Goal: Contribute content: Add original content to the website for others to see

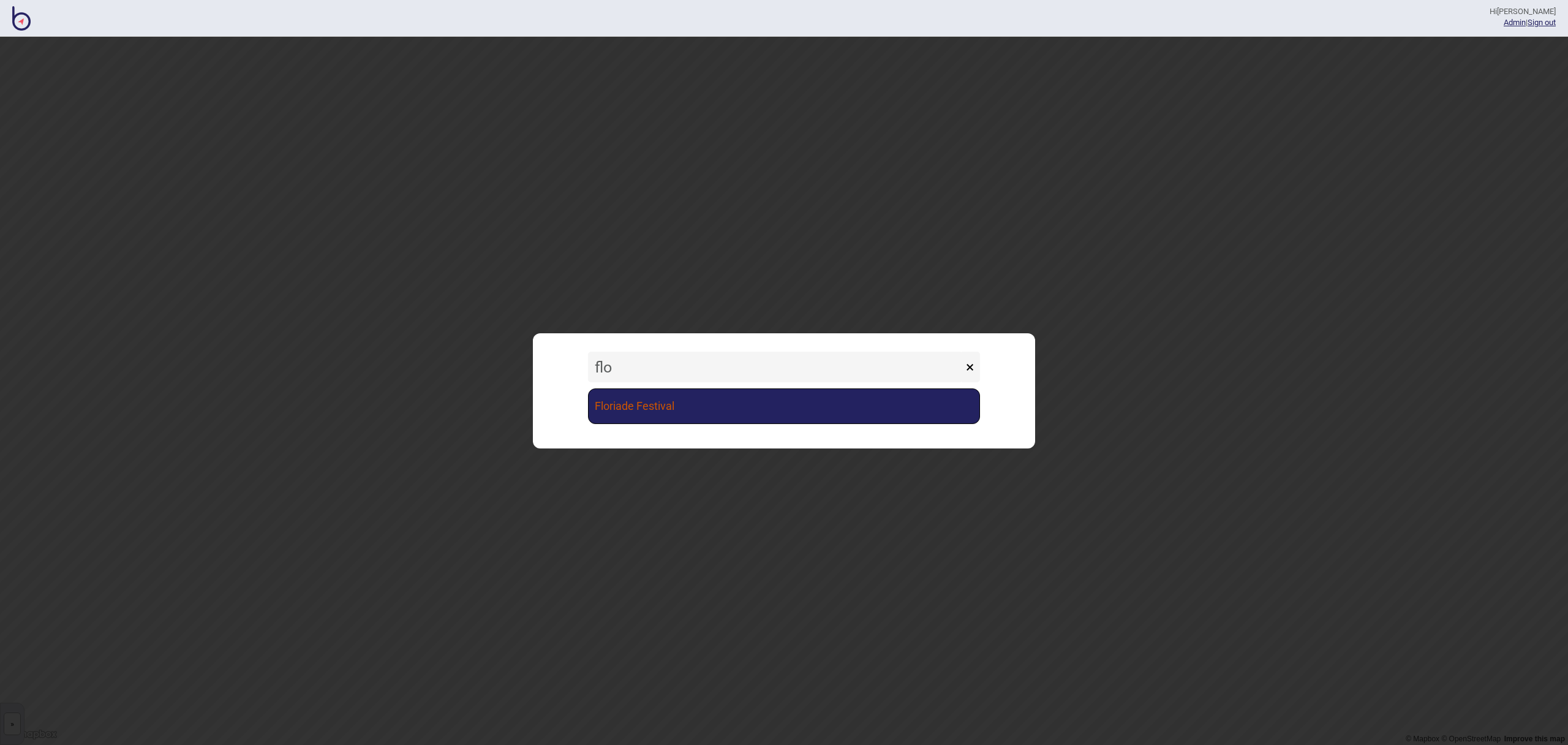
type input "flo"
click at [780, 416] on link "Floriade Festival" at bounding box center [784, 405] width 392 height 35
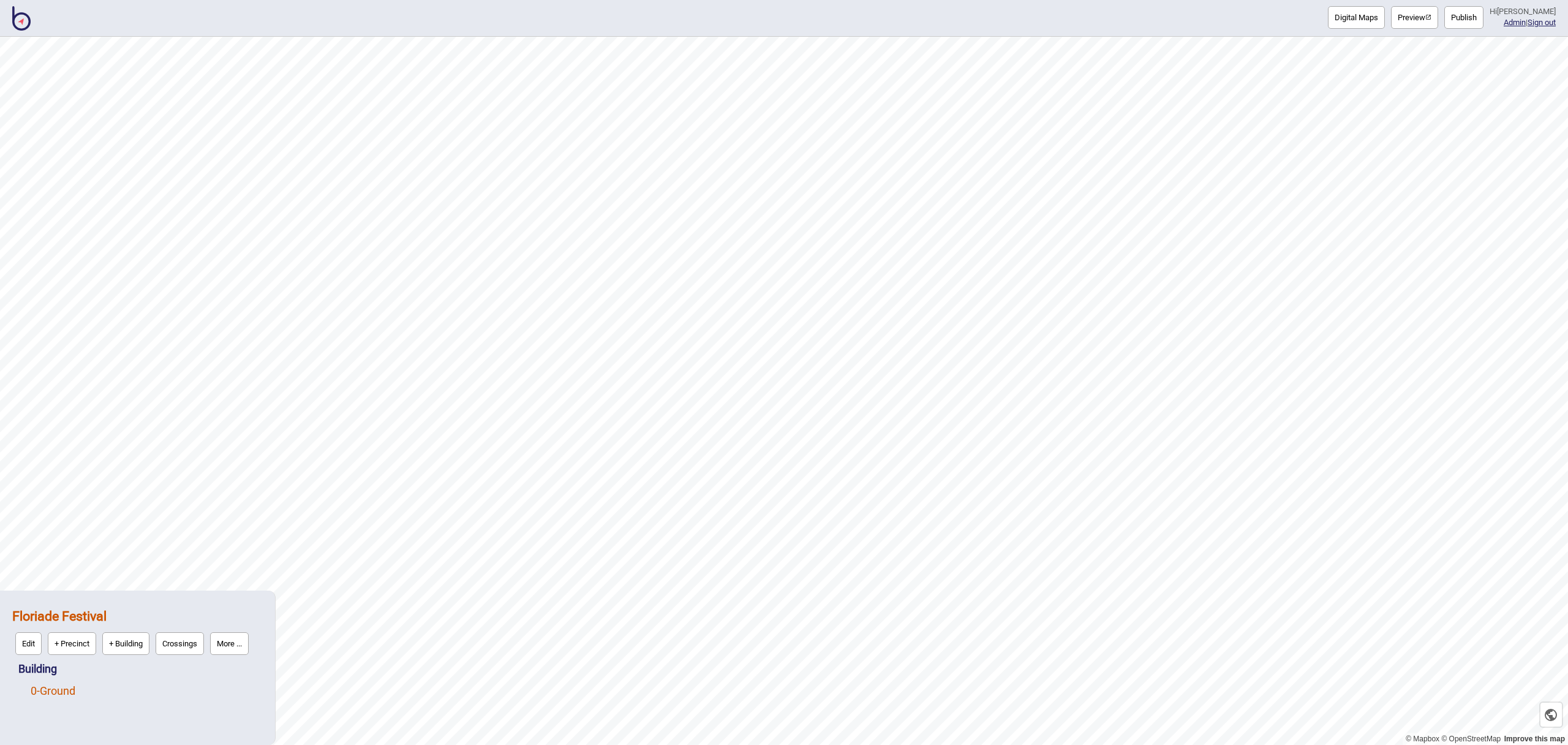
click at [71, 695] on link "0 - Ground" at bounding box center [53, 691] width 45 height 13
click at [52, 694] on button "Edit" at bounding box center [46, 687] width 26 height 23
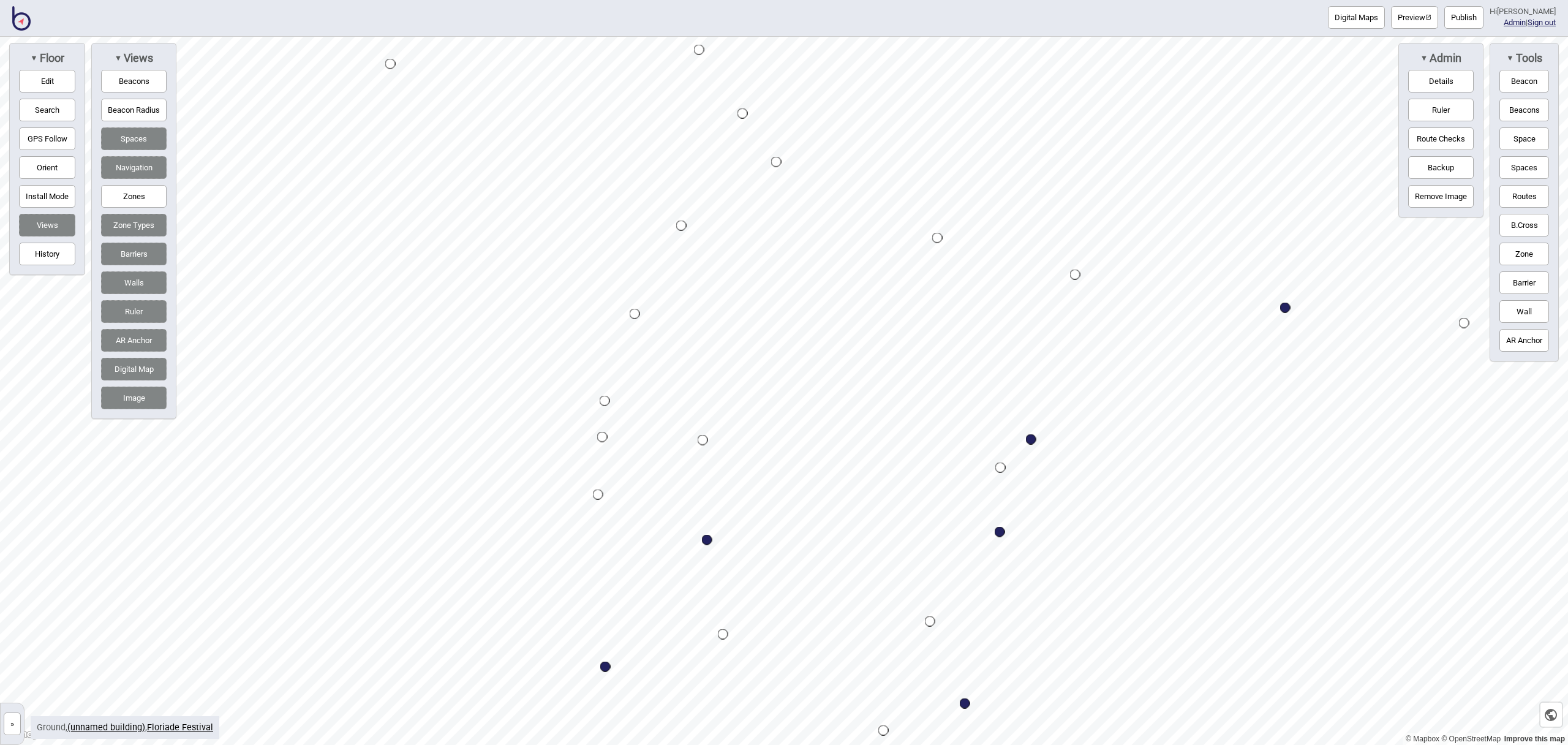
click at [1543, 131] on button "Space" at bounding box center [1524, 138] width 50 height 23
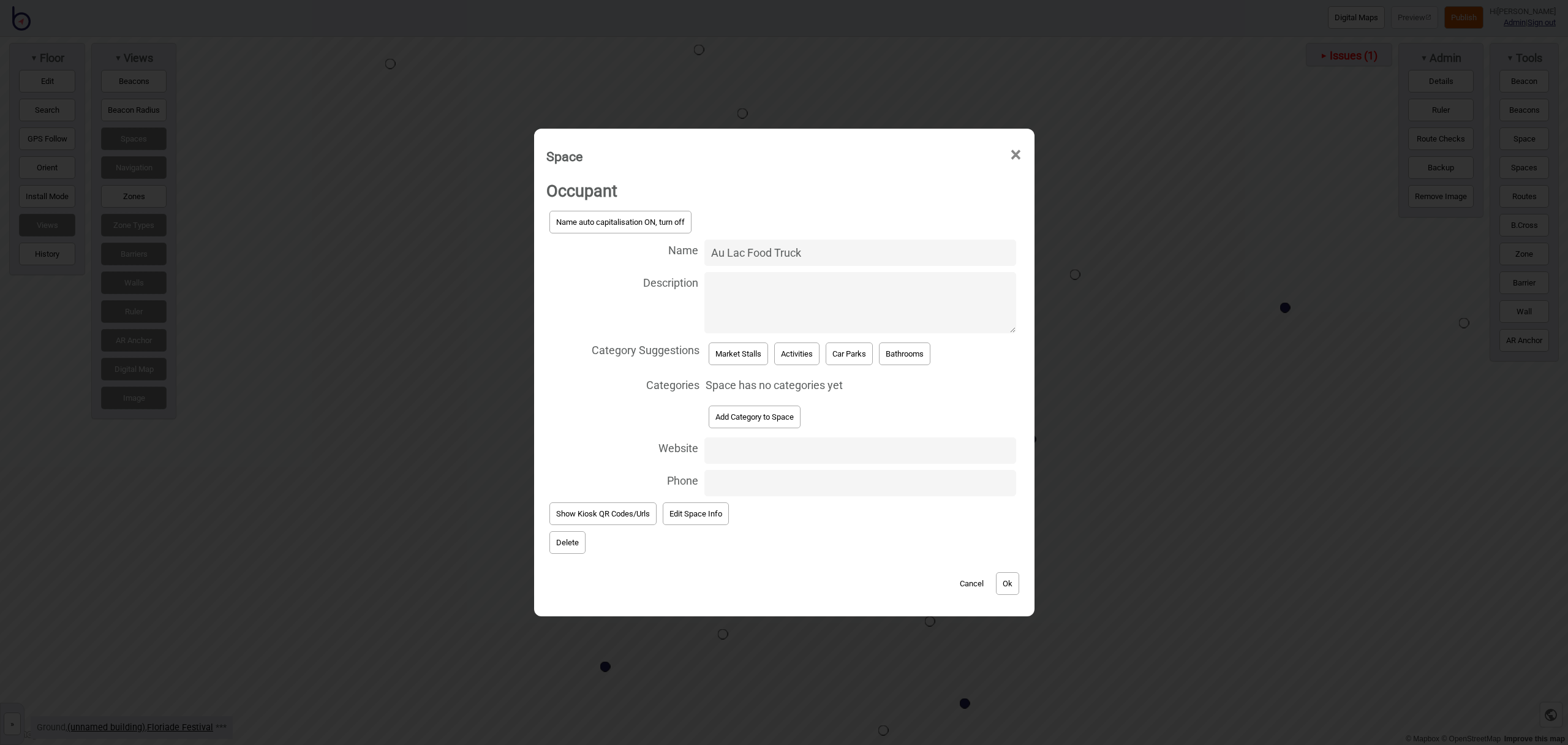
type input "Au Lac Food Truck"
click at [778, 409] on button "Add Category to Space" at bounding box center [755, 416] width 92 height 23
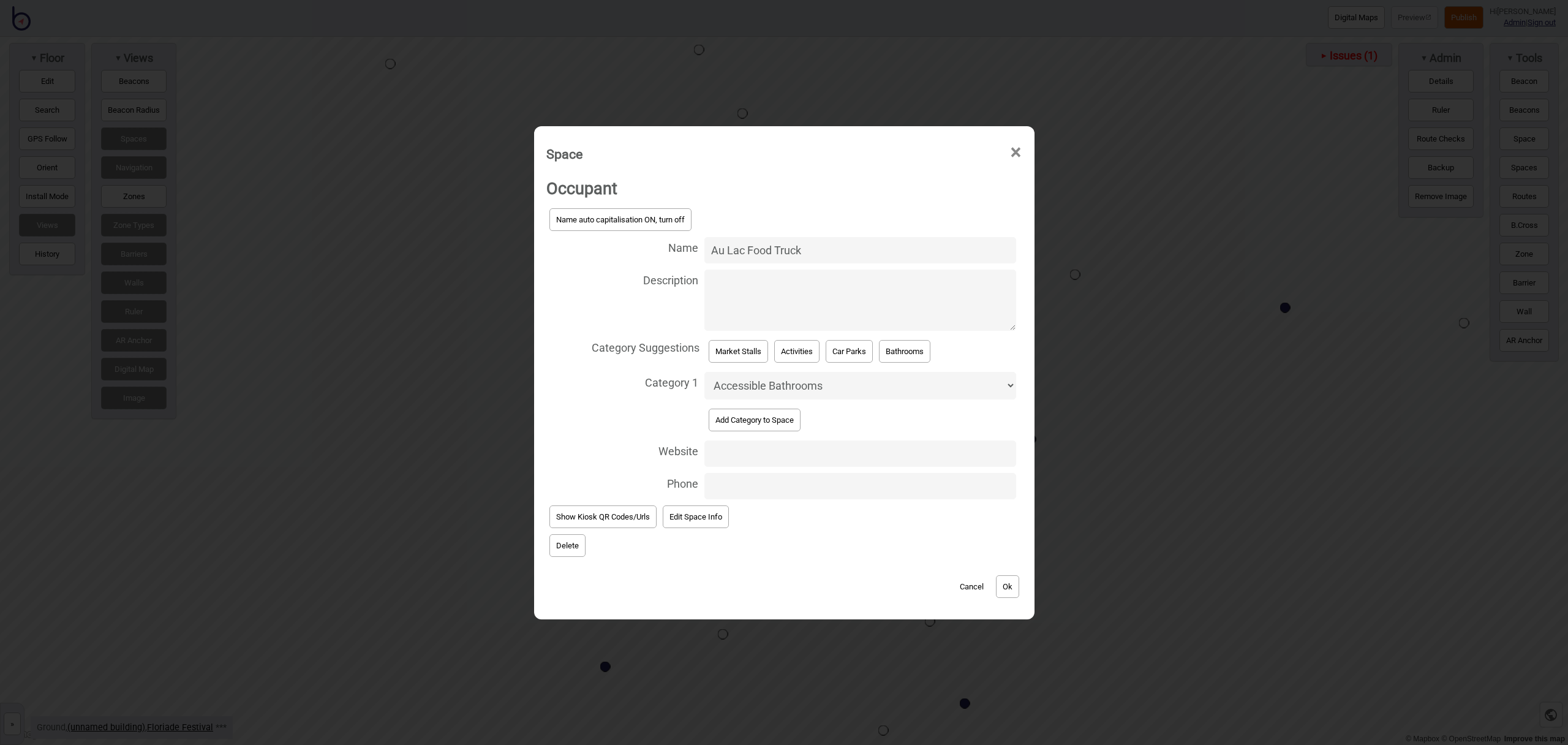
click at [774, 390] on select "Accessible Bathrooms Activities Bathrooms Bike Areas Car Parks Change Rooms Cit…" at bounding box center [860, 386] width 312 height 28
select select "Food and Drink"
click at [704, 372] on select "Accessible Bathrooms Activities Bathrooms Bike Areas Car Parks Change Rooms Cit…" at bounding box center [860, 386] width 312 height 28
click at [1004, 588] on button "Ok" at bounding box center [1008, 586] width 23 height 23
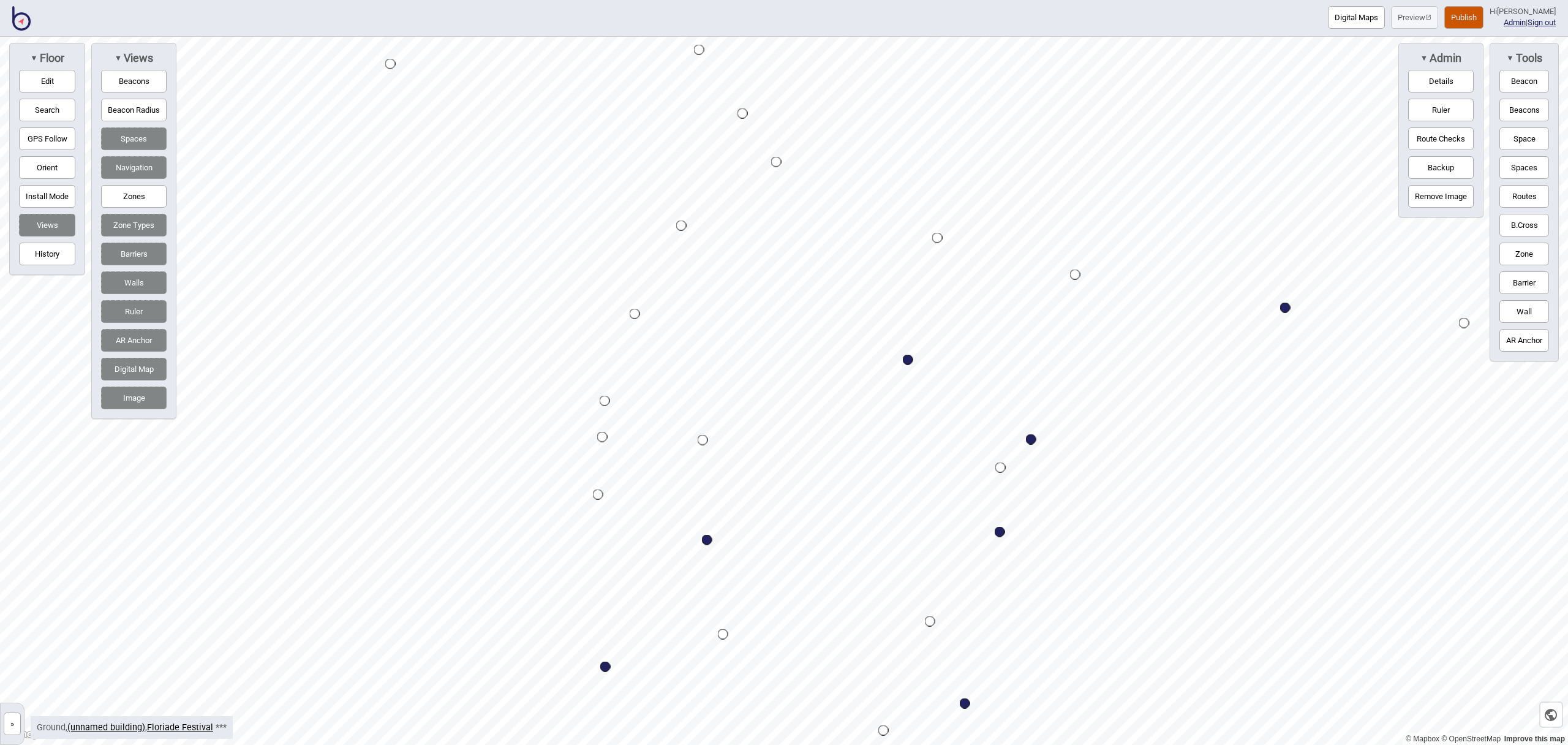
click at [1513, 139] on button "Space" at bounding box center [1524, 138] width 50 height 23
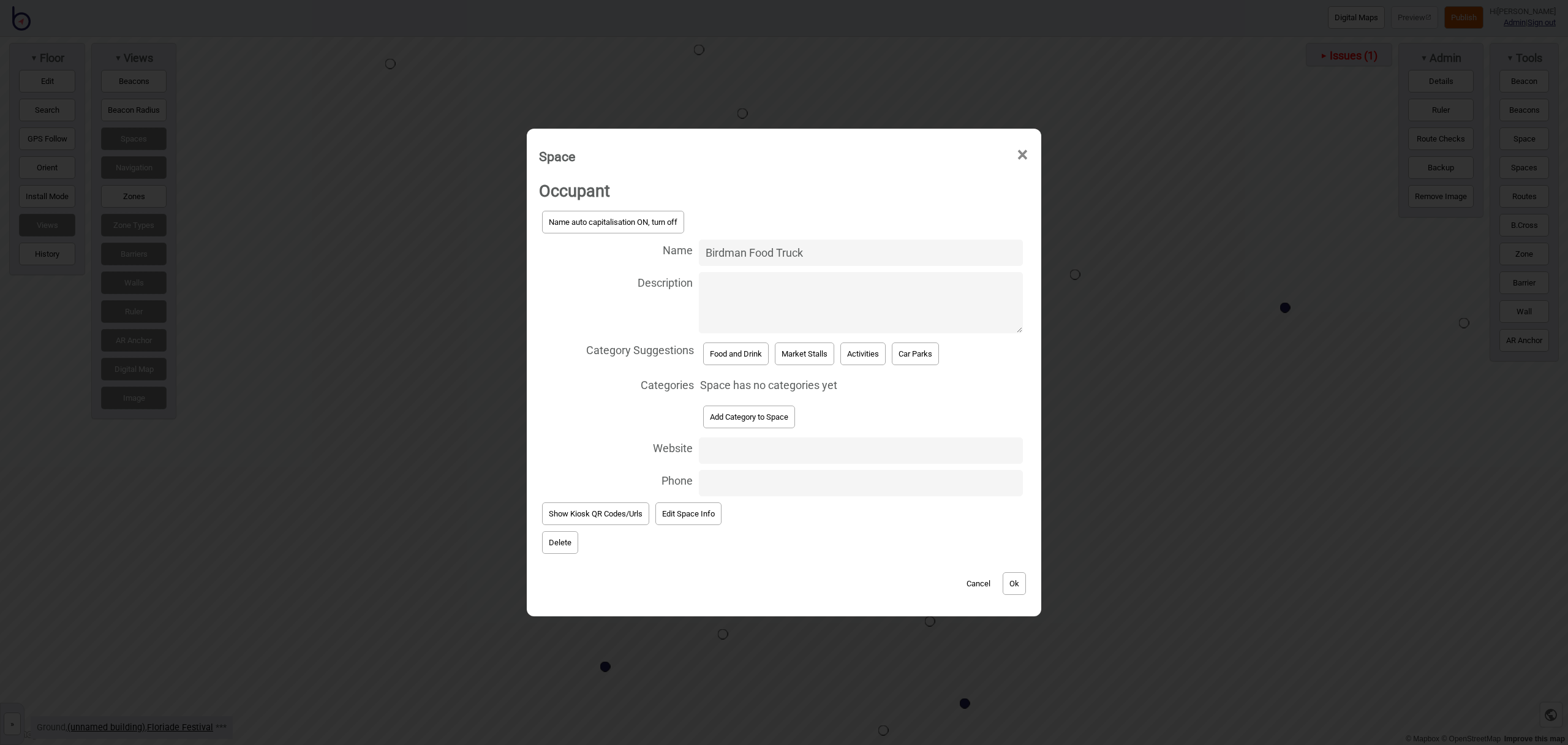
type input "Birdman Food Truck"
click at [745, 360] on button "Food and Drink" at bounding box center [736, 353] width 66 height 23
select select "Food and Drink"
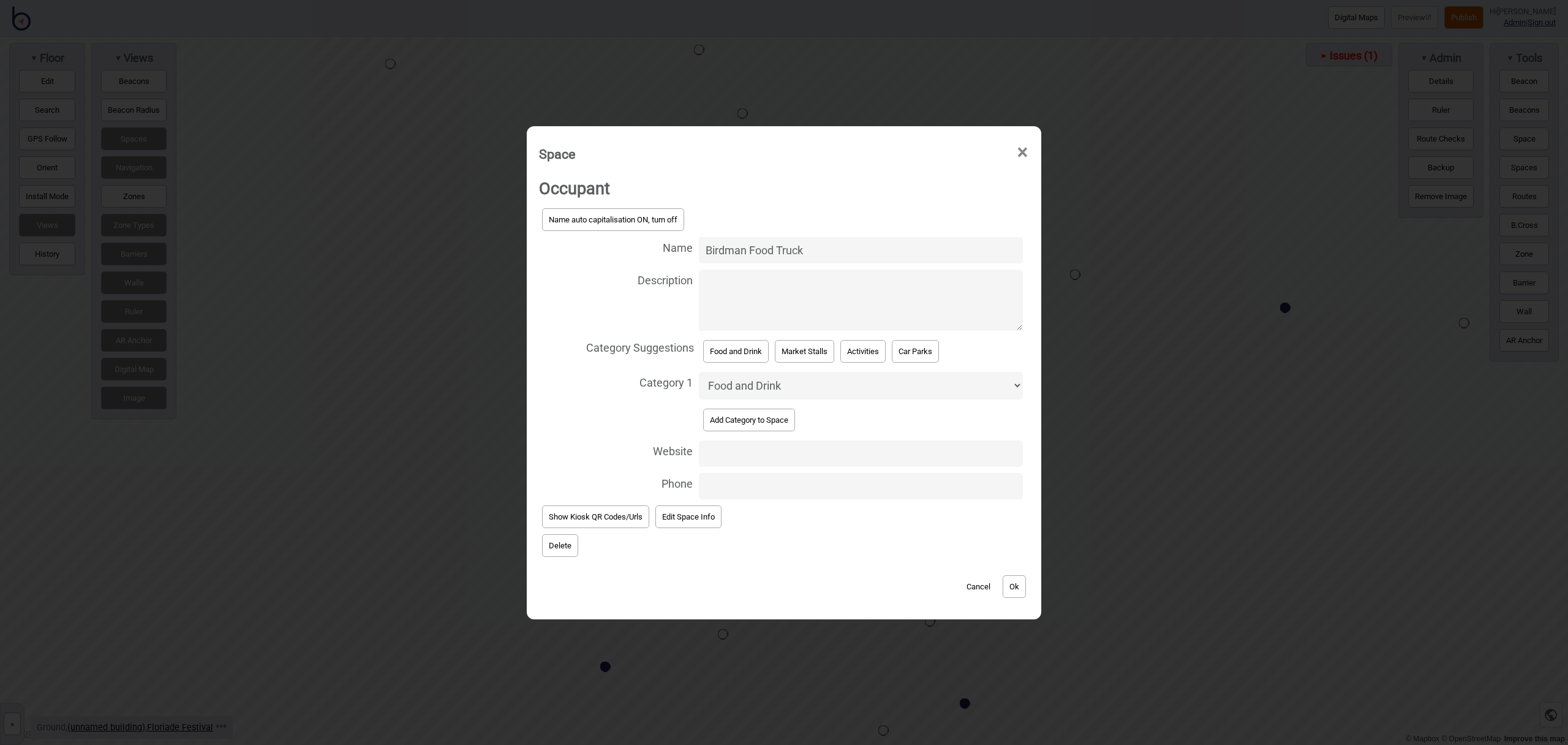
click at [1021, 586] on button "Ok" at bounding box center [1014, 586] width 23 height 23
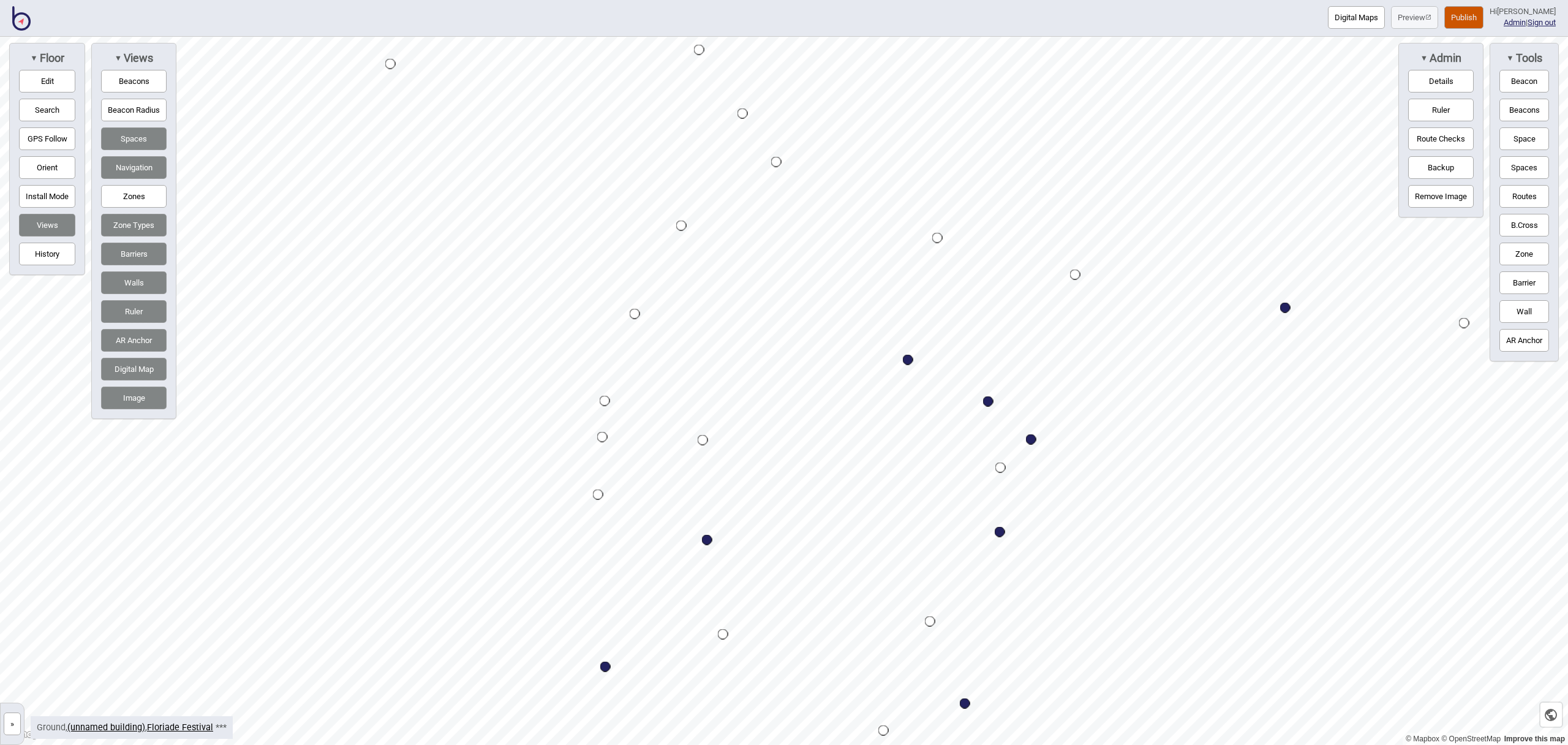
click at [1353, 16] on button "Digital Maps" at bounding box center [1356, 17] width 57 height 23
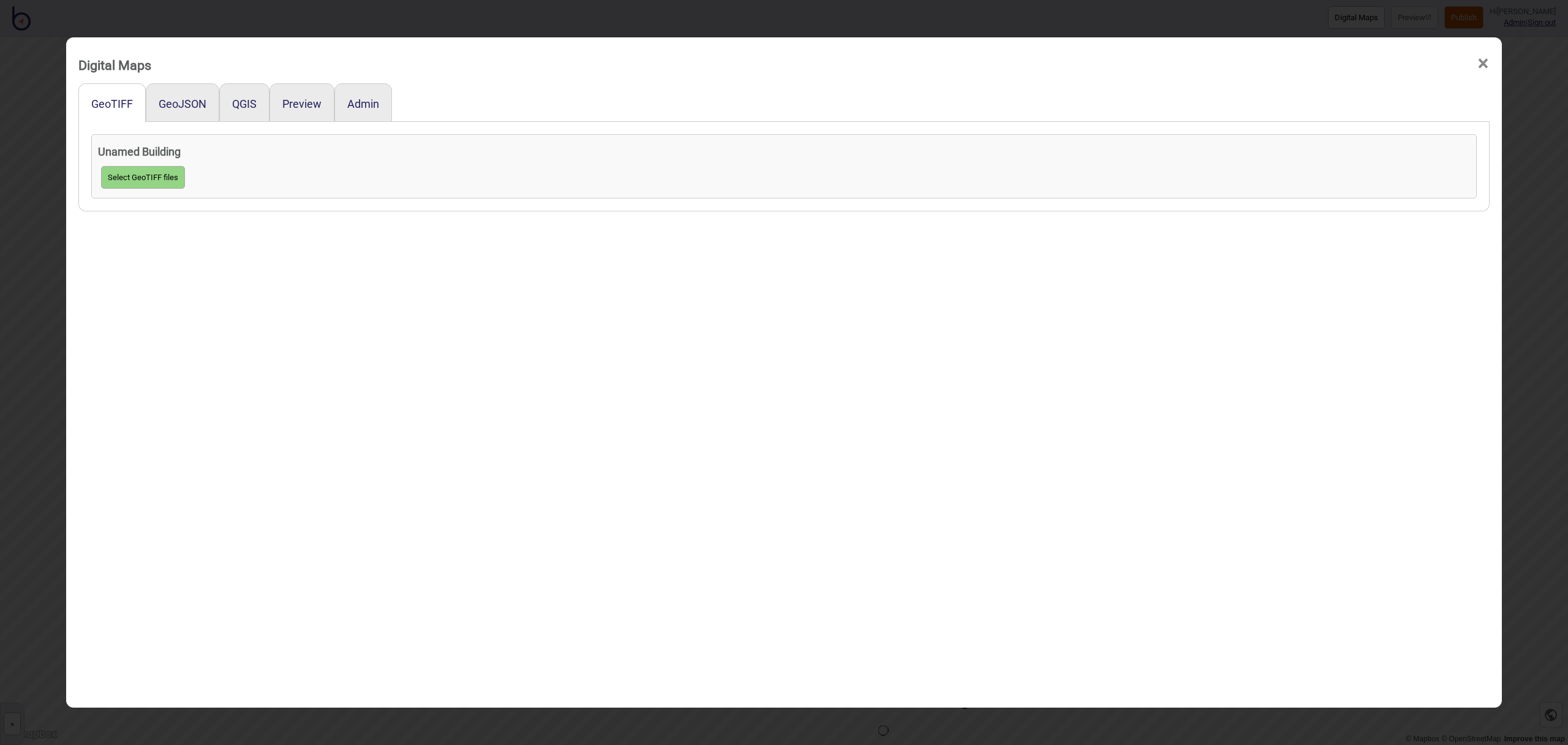
click at [223, 104] on div "QGIS" at bounding box center [244, 102] width 50 height 39
click at [184, 105] on button "GeoJSON" at bounding box center [182, 104] width 48 height 13
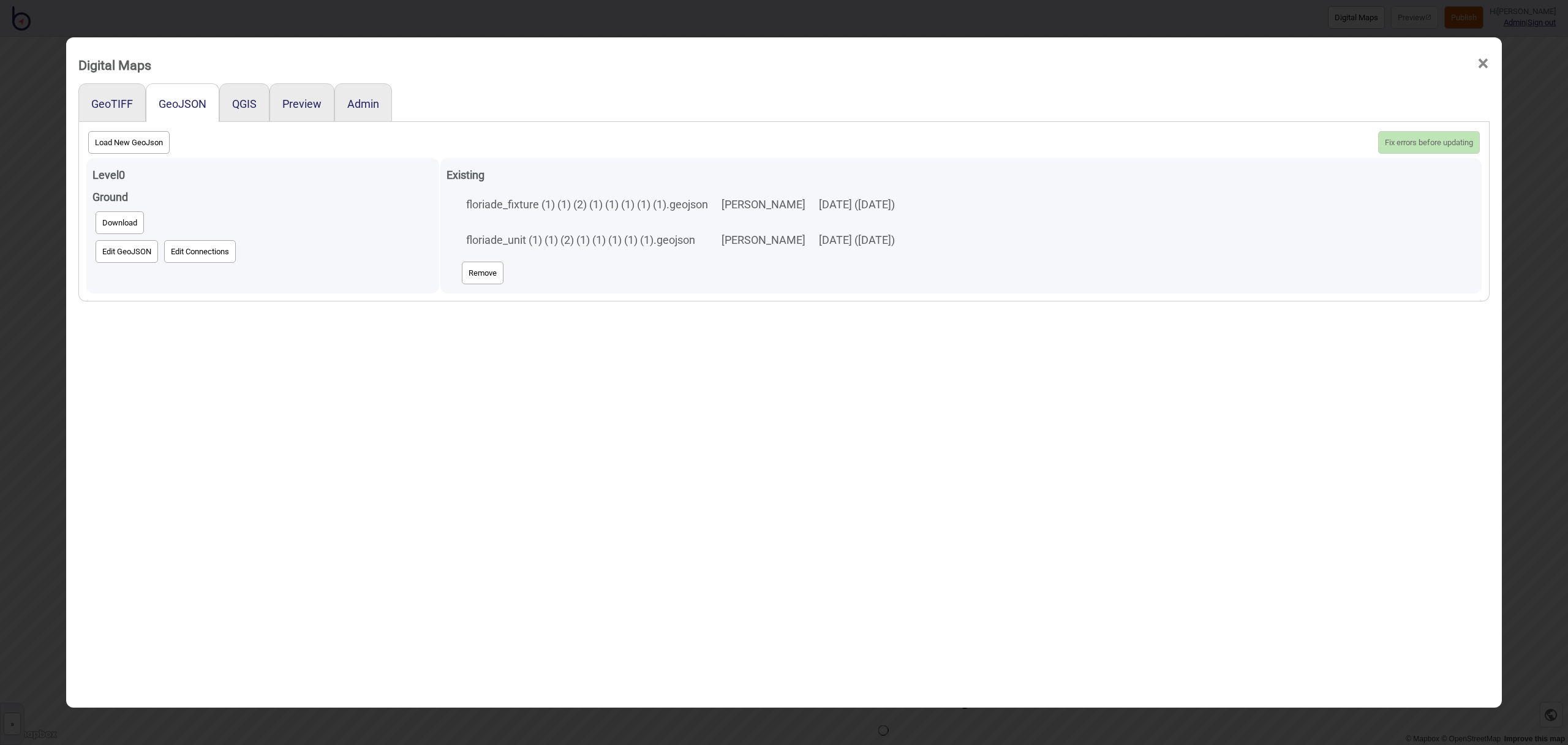
click at [132, 252] on button "Edit GeoJSON" at bounding box center [126, 251] width 62 height 23
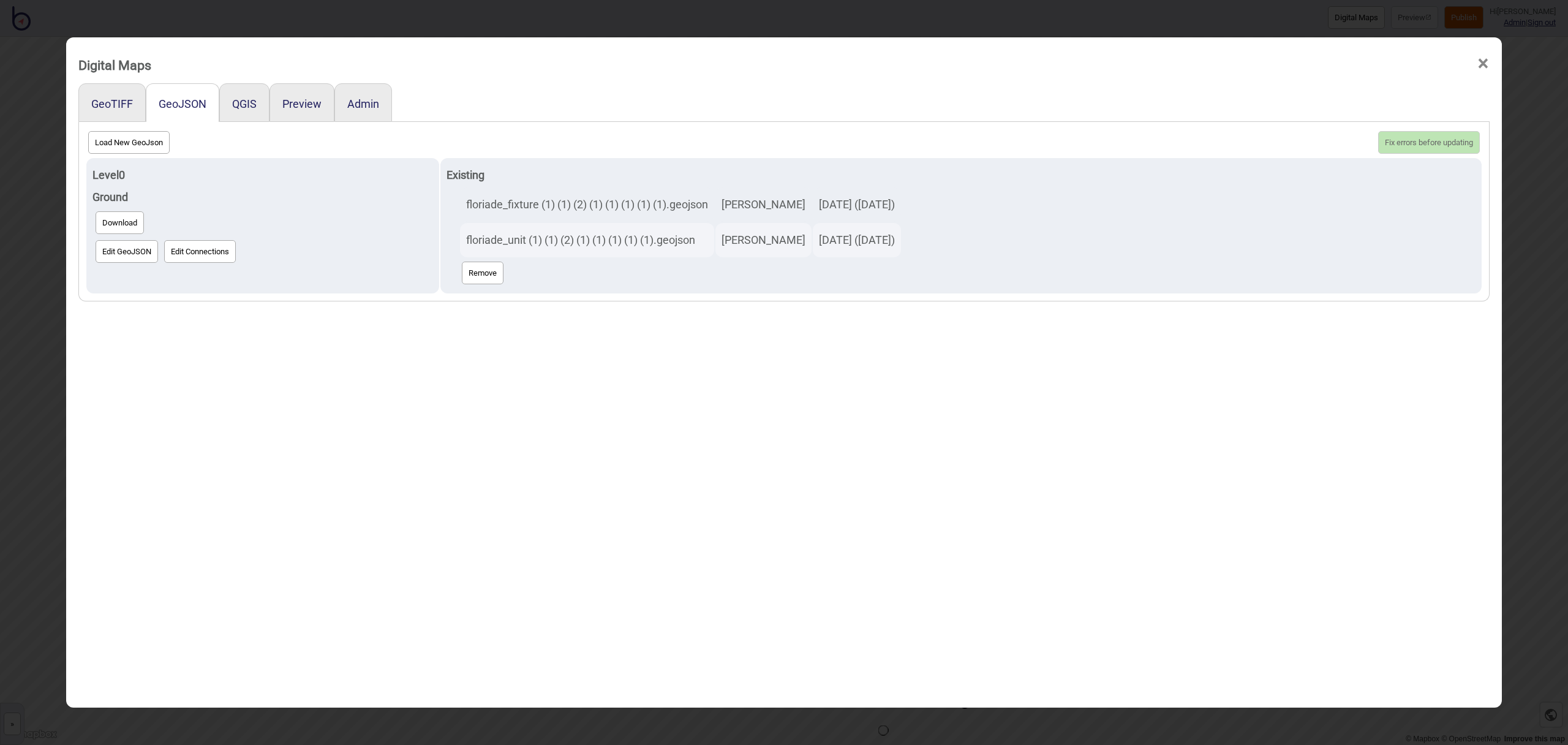
click at [1483, 63] on span "×" at bounding box center [1483, 63] width 13 height 41
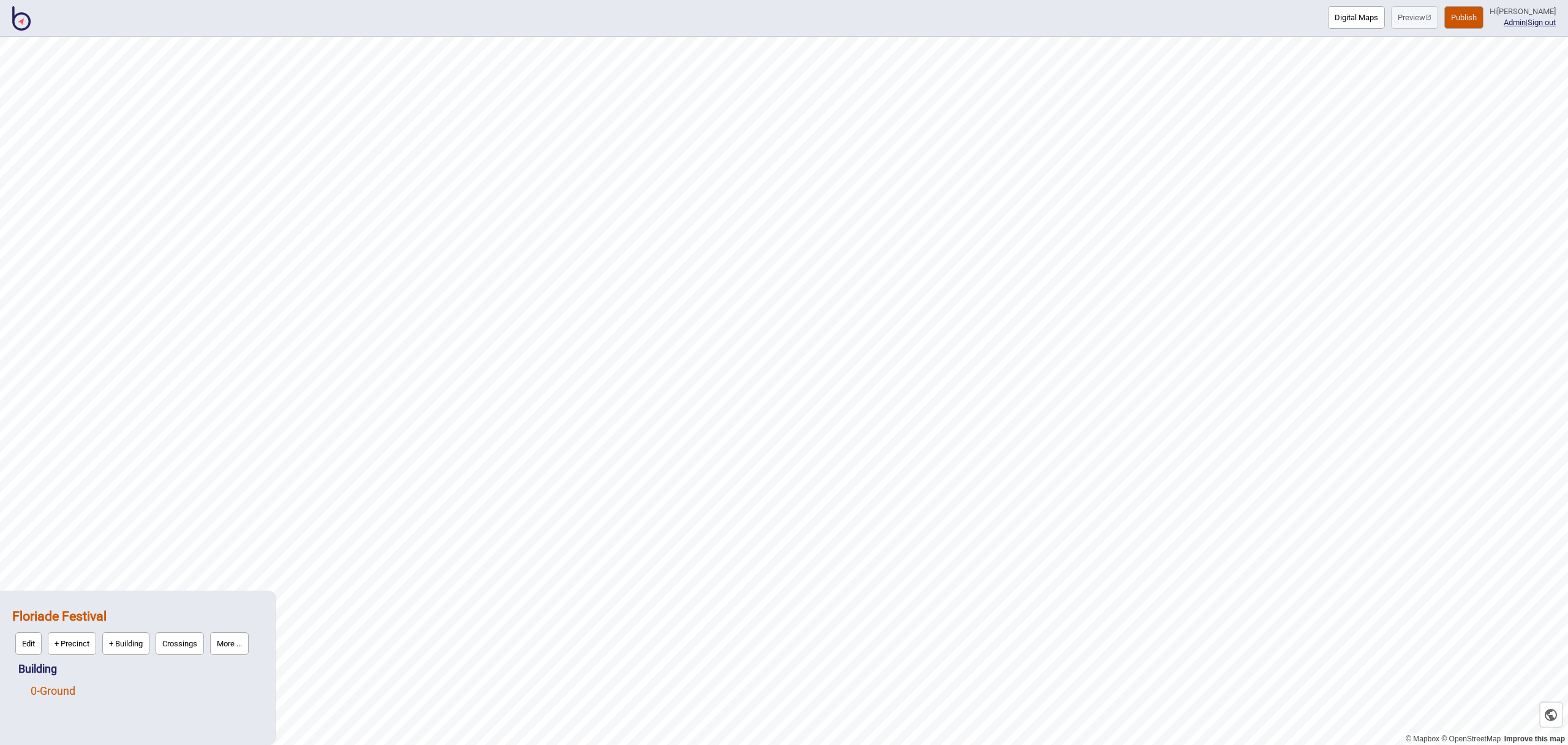
click at [55, 686] on link "0 - Ground" at bounding box center [53, 691] width 45 height 13
click at [41, 688] on button "Edit" at bounding box center [46, 687] width 26 height 23
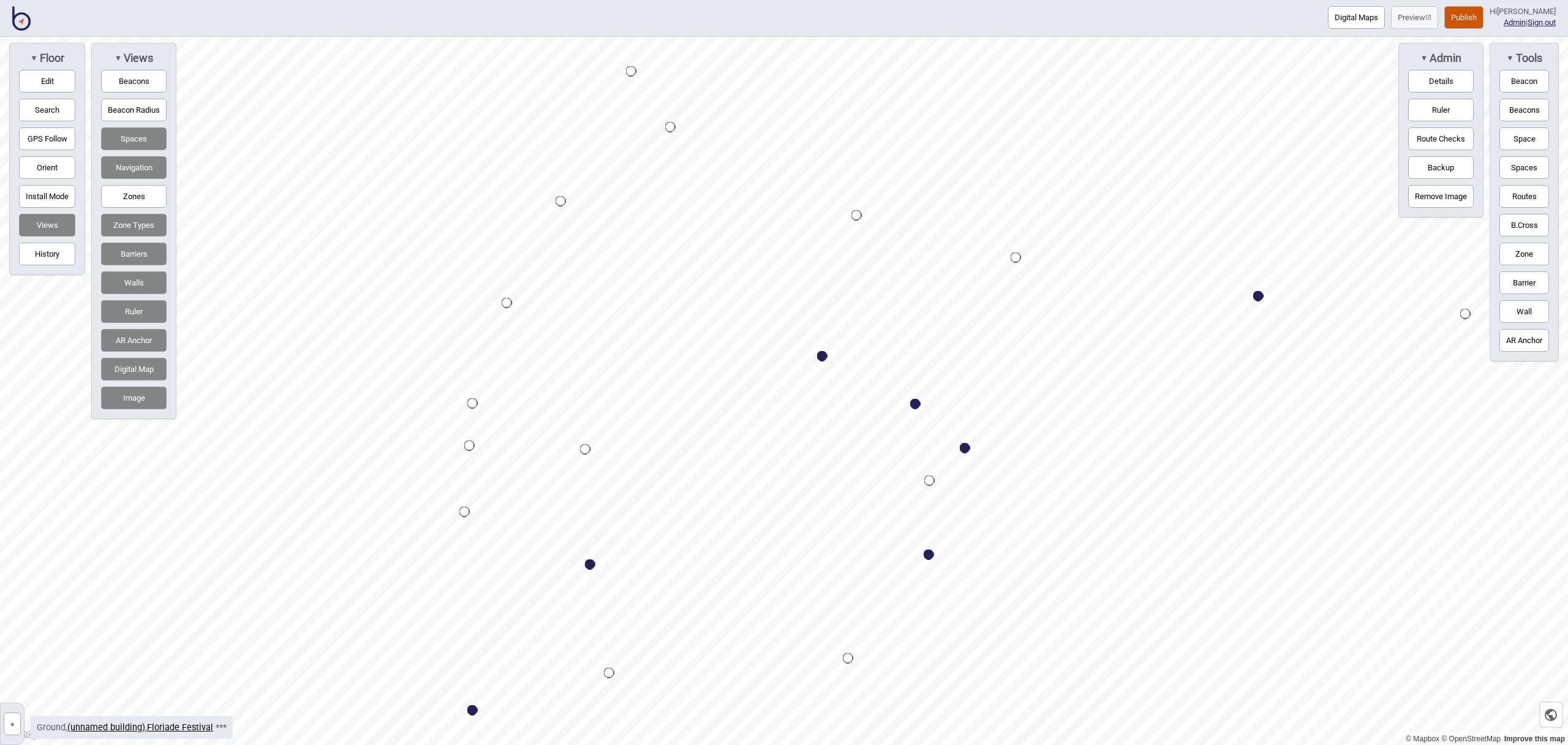
click at [1520, 140] on button "Space" at bounding box center [1524, 138] width 50 height 23
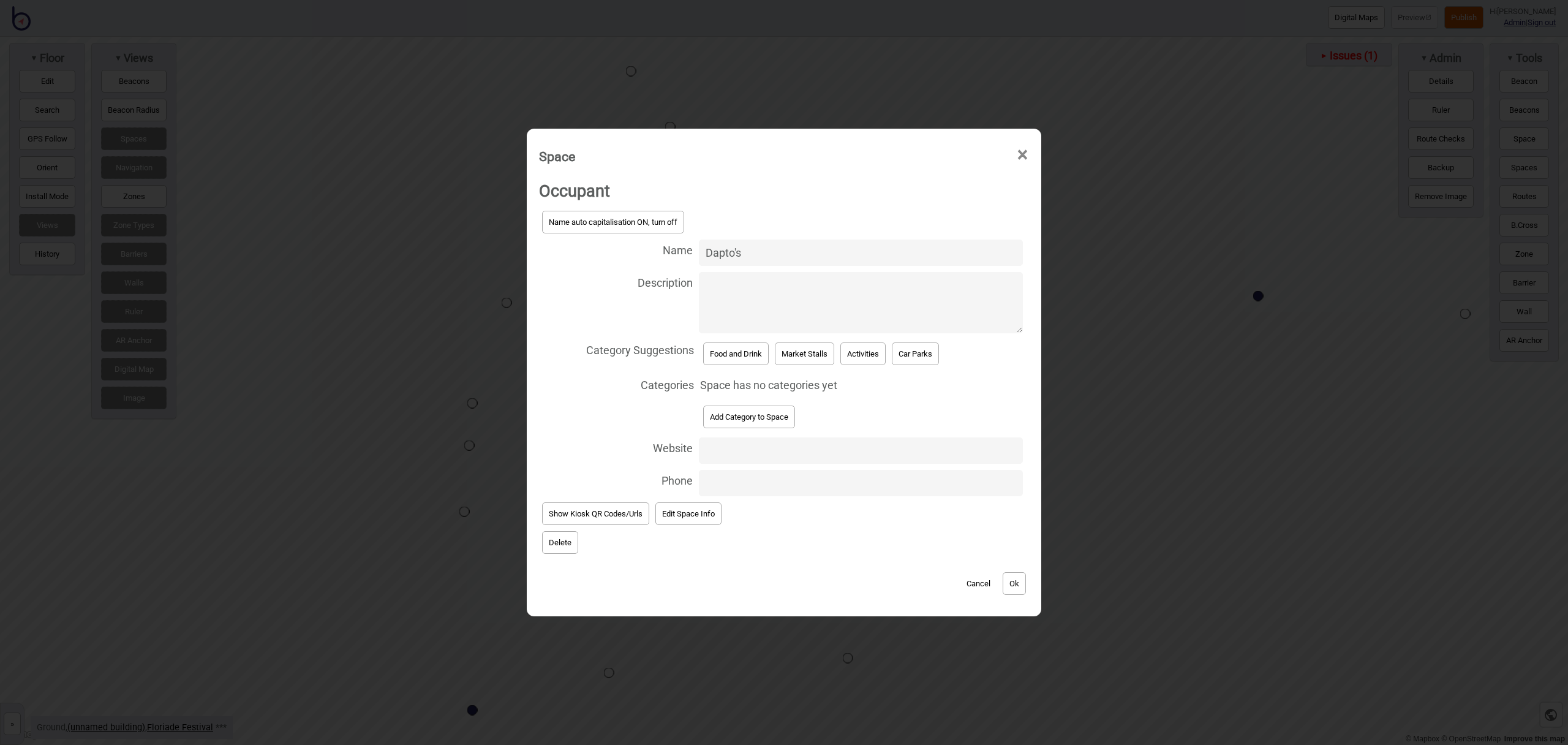
type input "Dapto'S"
click at [721, 355] on button "Food and Drink" at bounding box center [736, 353] width 66 height 23
select select "Food and Drink"
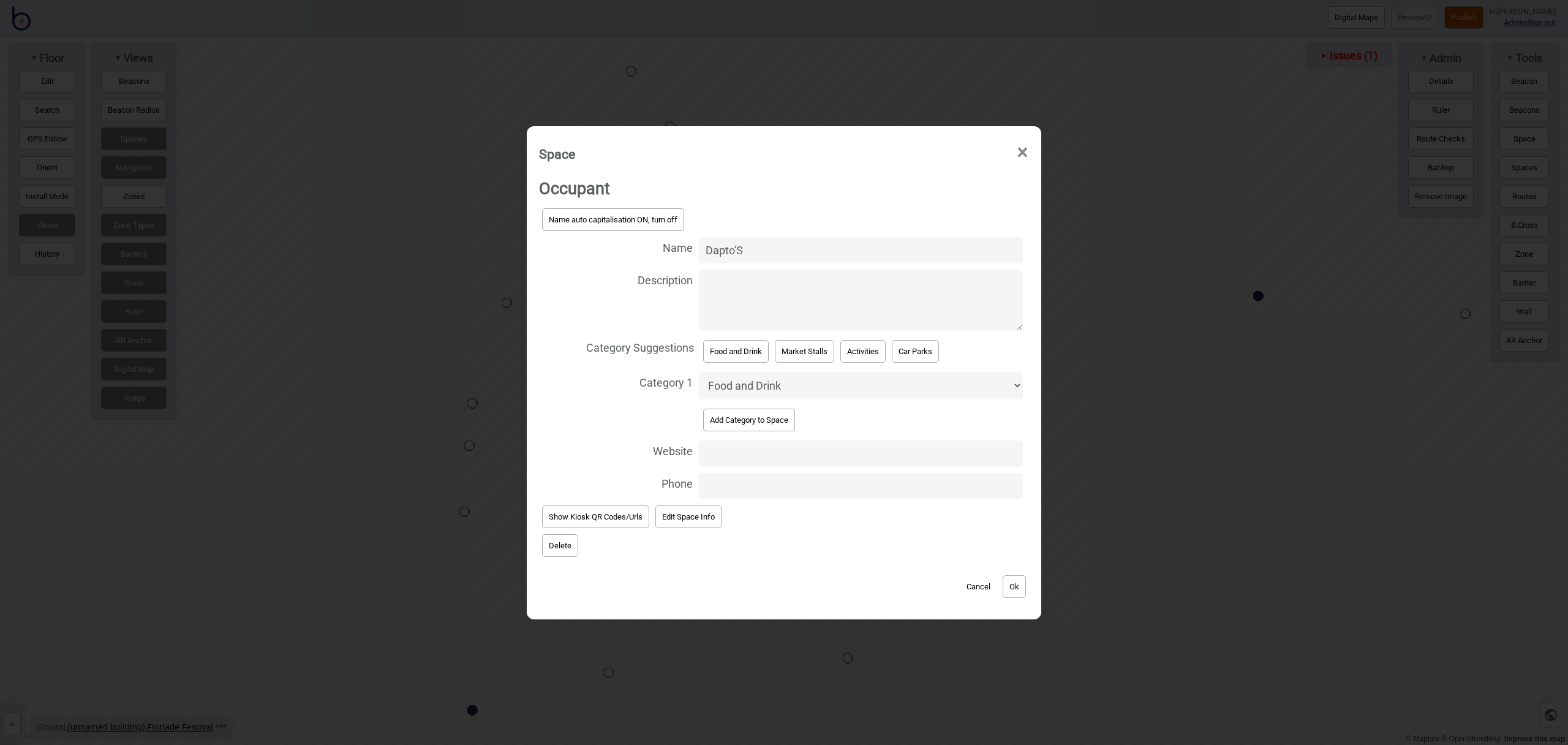
click at [1025, 591] on button "Ok" at bounding box center [1014, 586] width 23 height 23
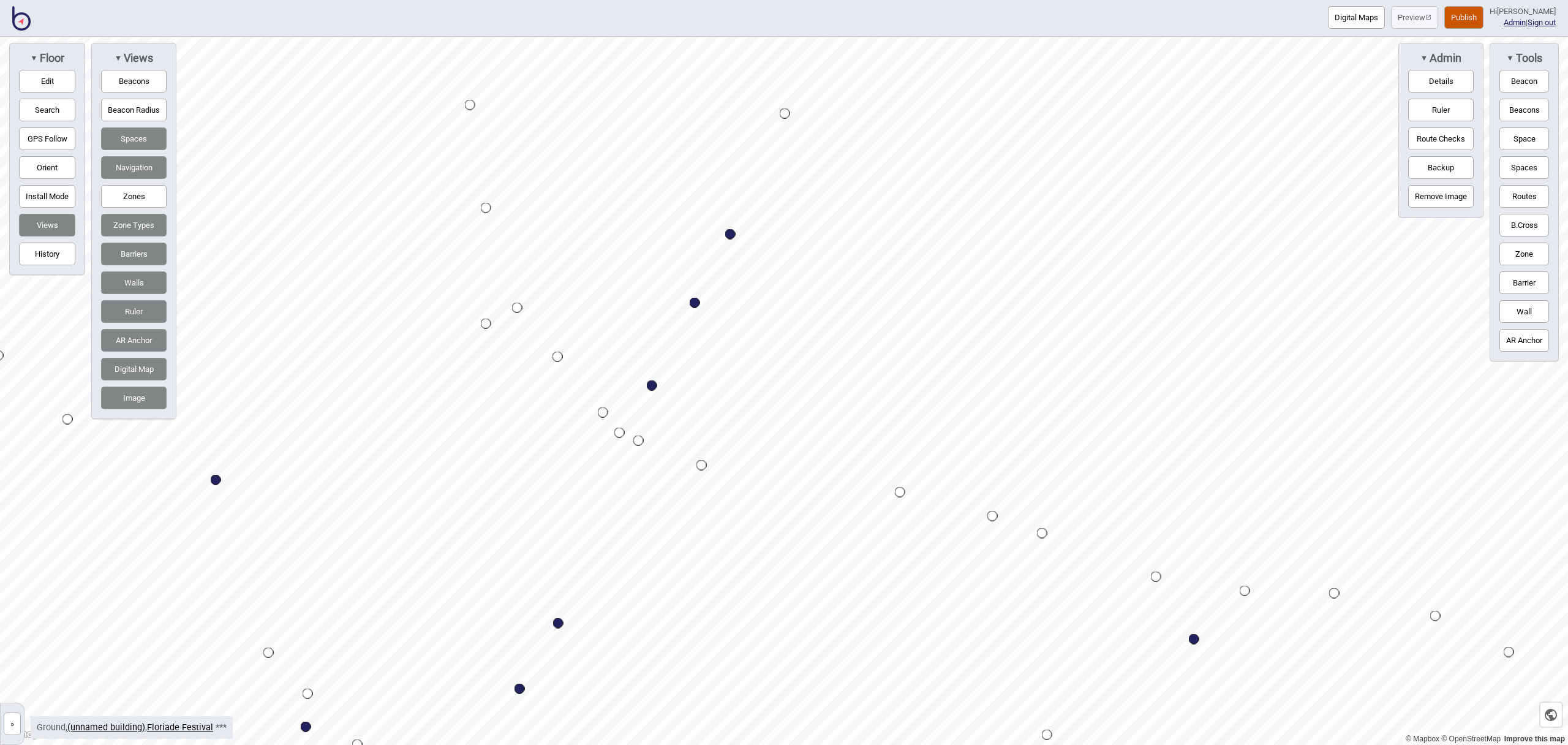
click at [1516, 146] on button "Space" at bounding box center [1524, 138] width 50 height 23
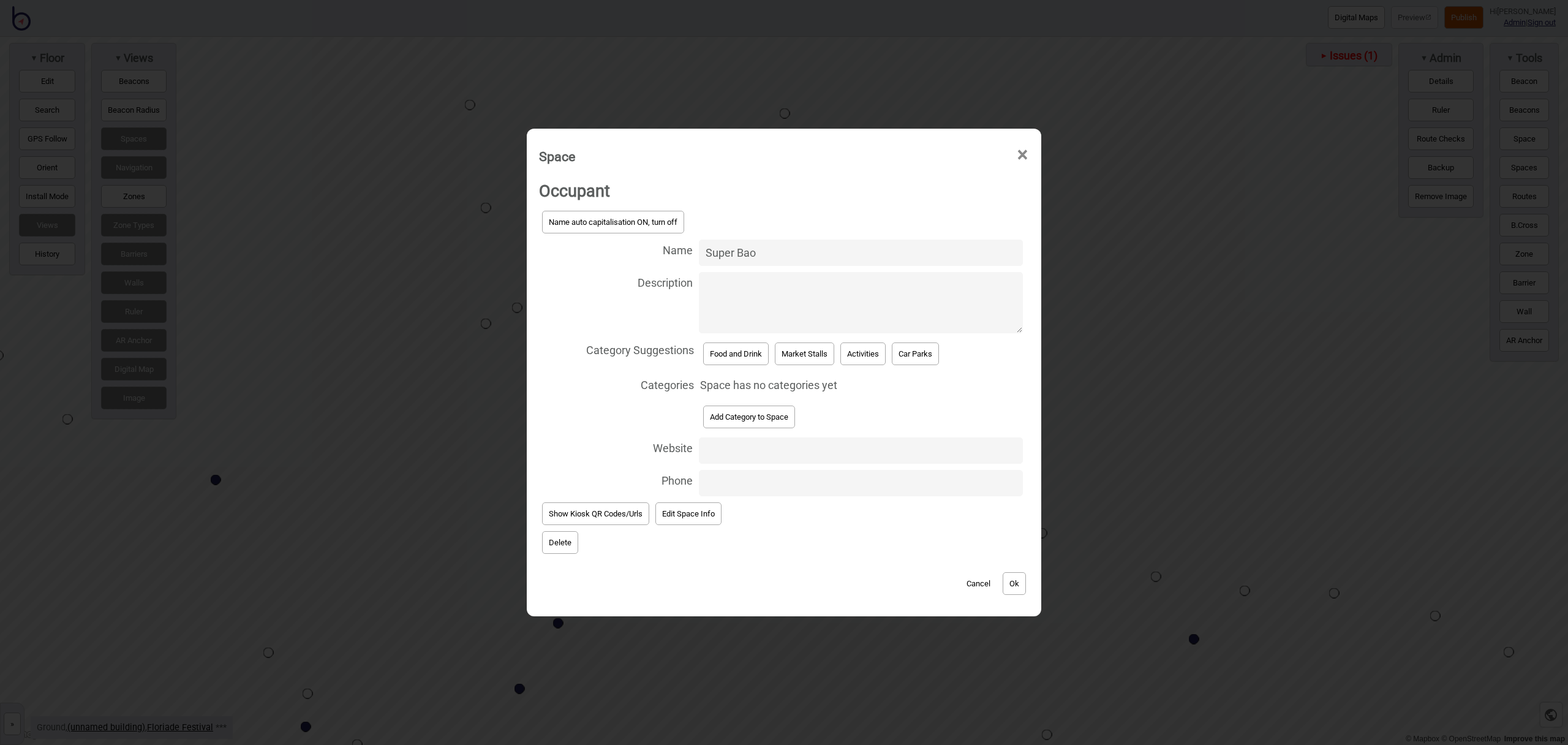
type input "Super Bao"
click at [752, 346] on button "Food and Drink" at bounding box center [736, 353] width 66 height 23
select select "Food and Drink"
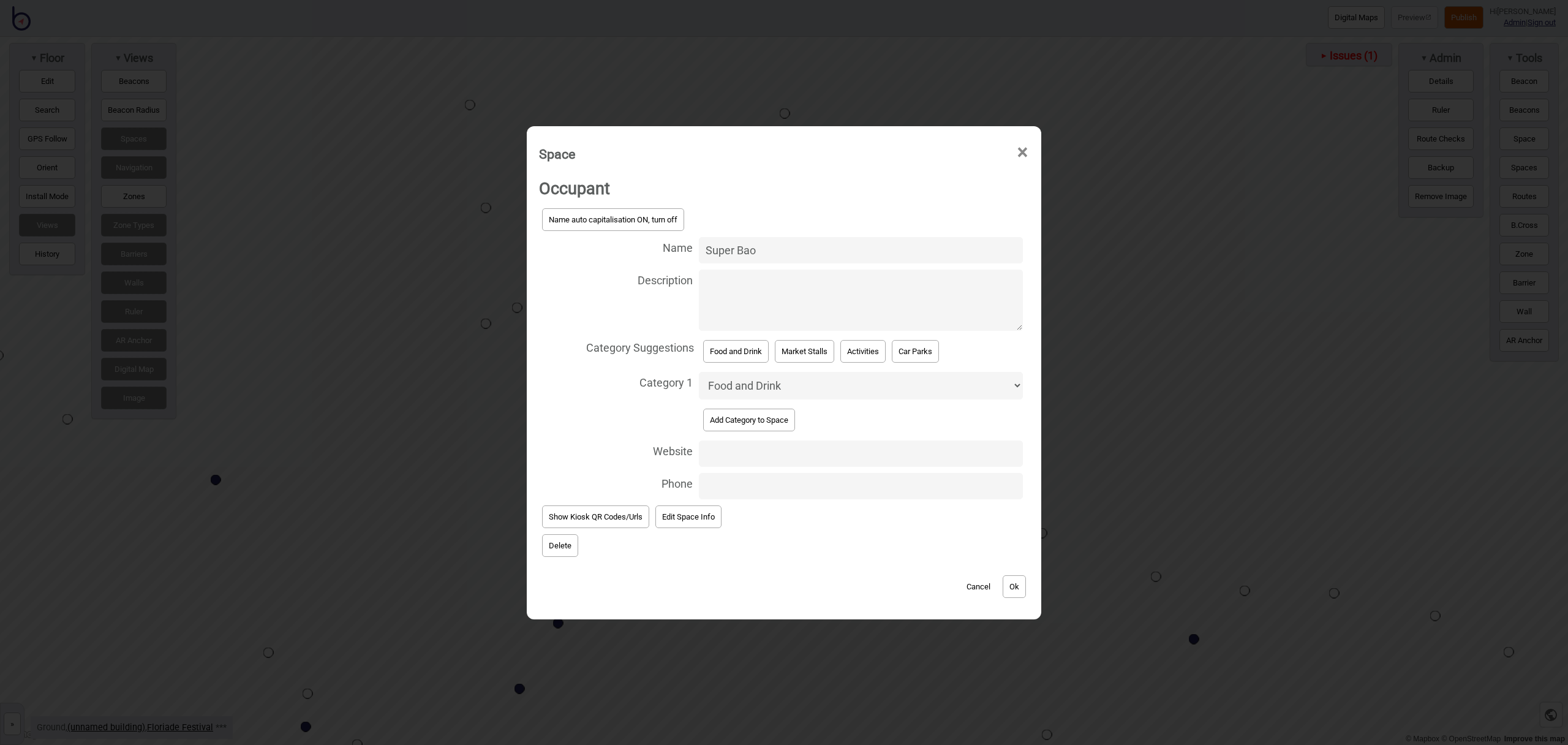
click at [1020, 589] on button "Ok" at bounding box center [1014, 586] width 23 height 23
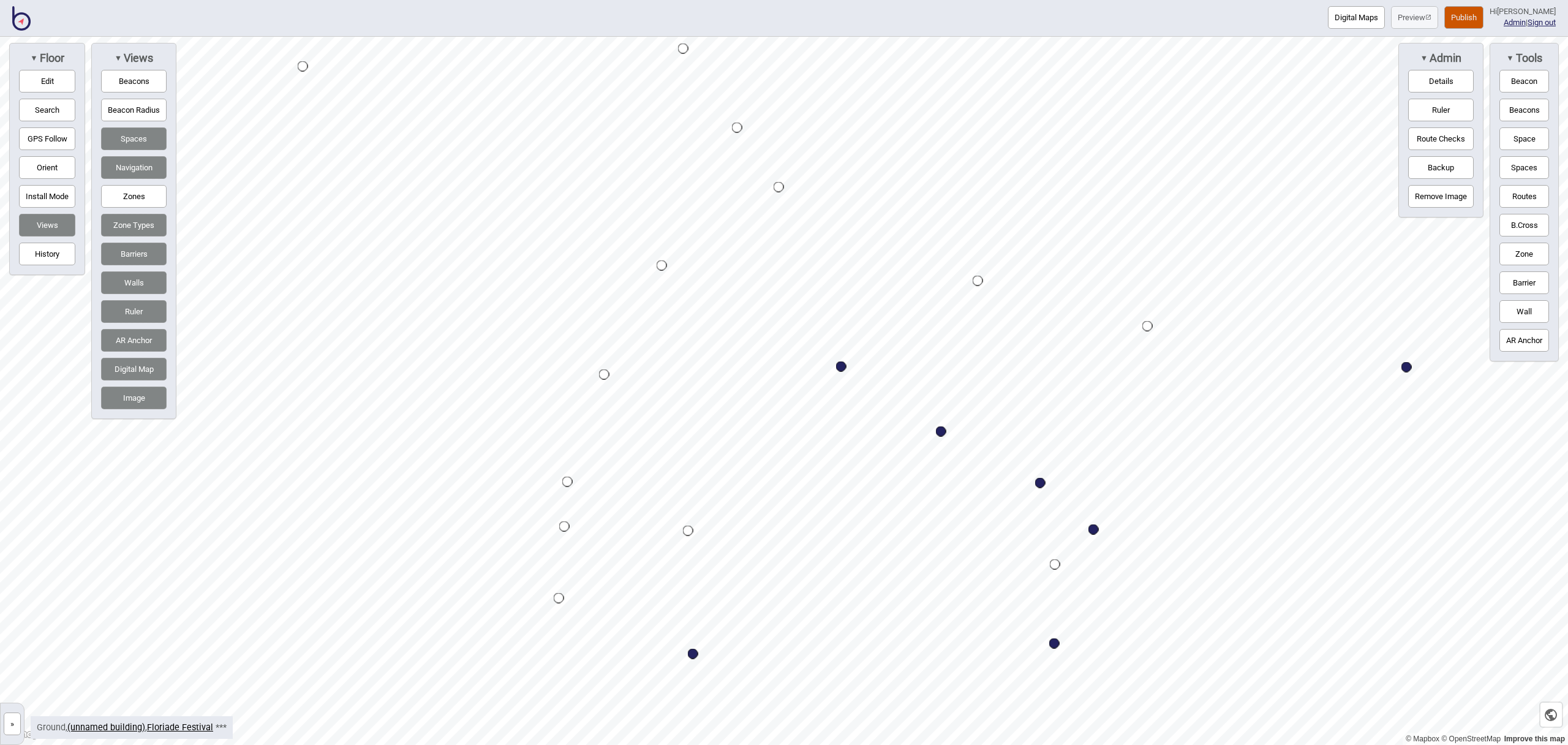
click at [1512, 145] on button "Space" at bounding box center [1524, 138] width 50 height 23
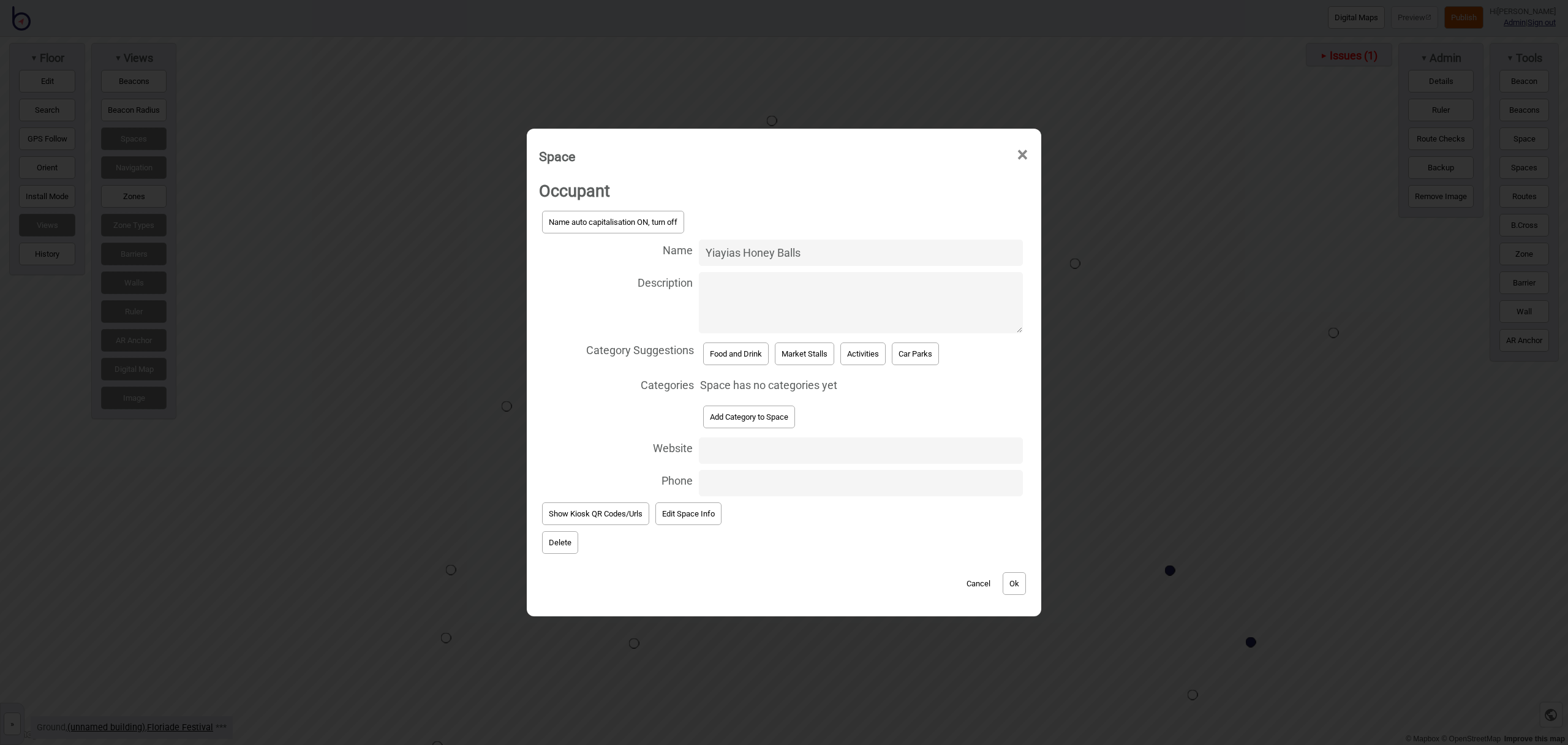
type input "Yiayias Honey Balls"
click at [727, 353] on button "Food and Drink" at bounding box center [736, 353] width 66 height 23
select select "Food and Drink"
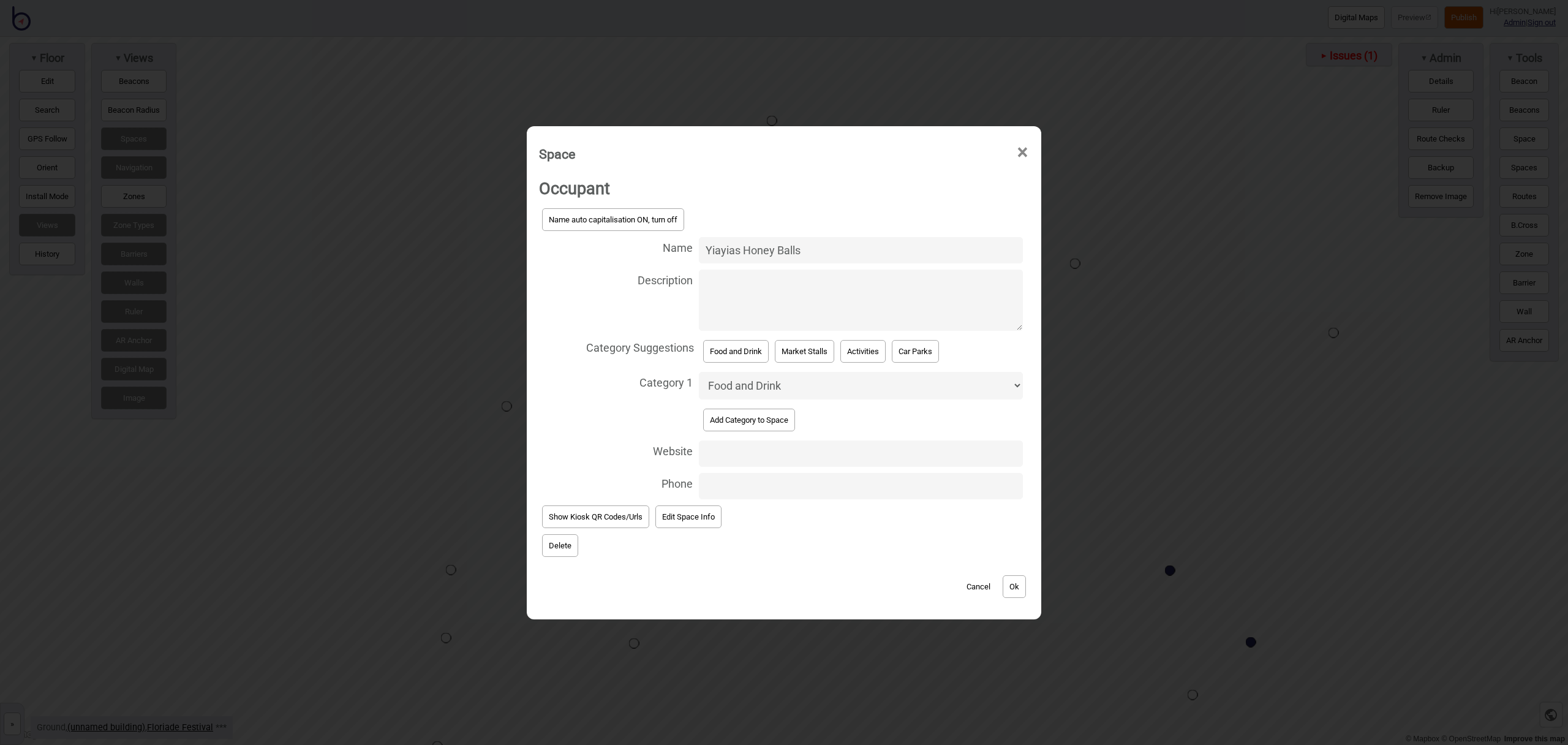
click at [1010, 581] on button "Ok" at bounding box center [1014, 586] width 23 height 23
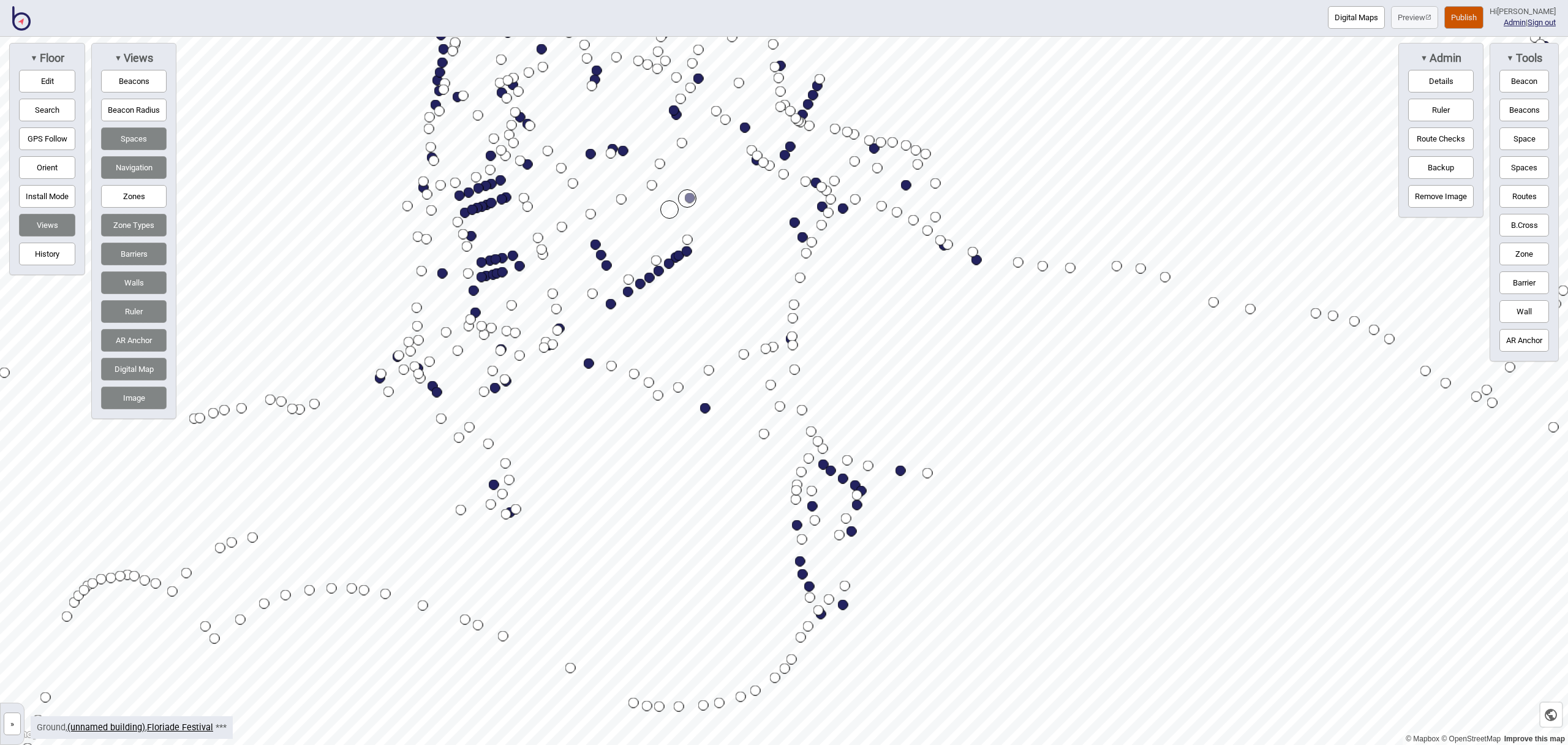
click at [66, 110] on button "Search" at bounding box center [47, 110] width 57 height 23
click at [256, 68] on input at bounding box center [253, 61] width 129 height 24
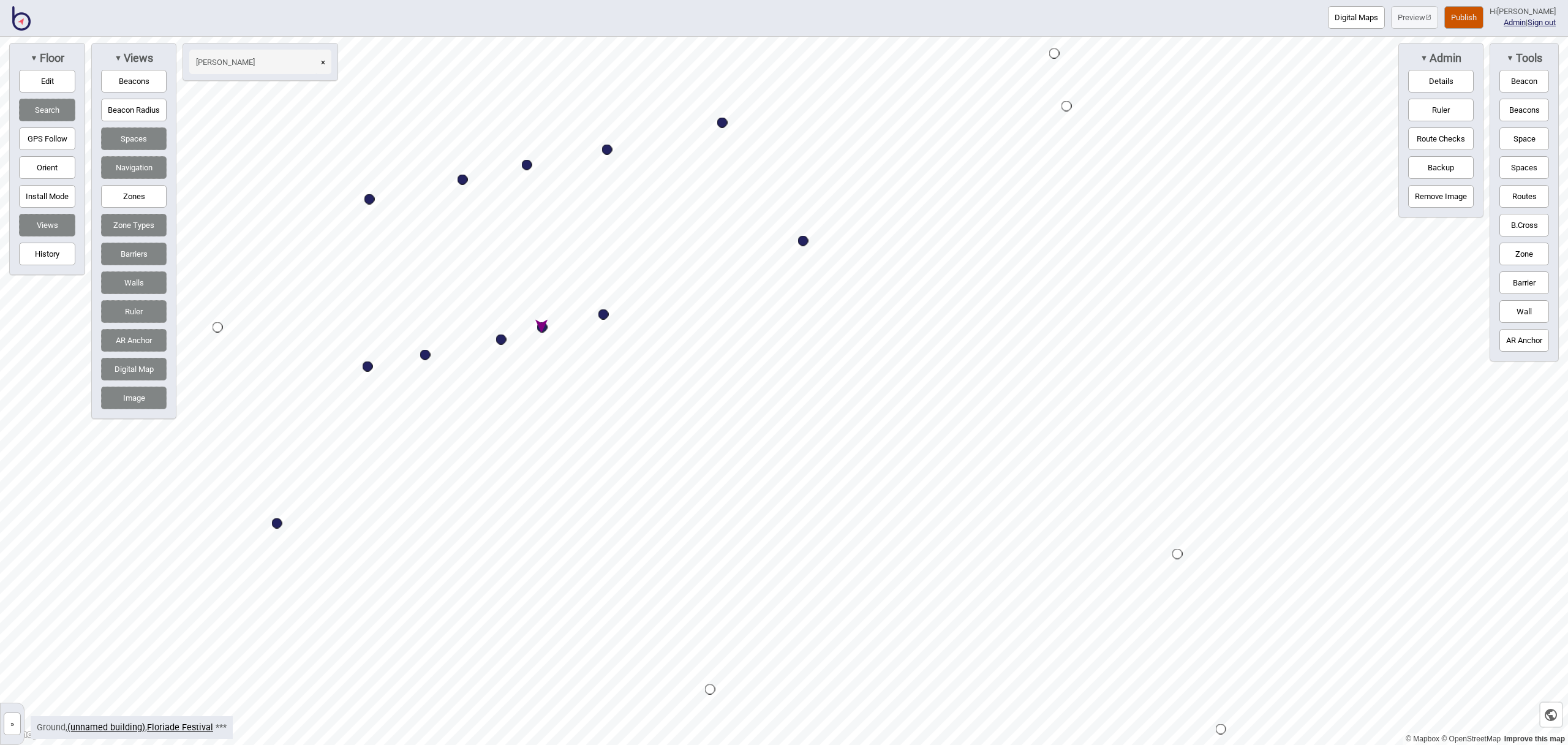
click at [545, 328] on div "Map marker" at bounding box center [542, 328] width 11 height 11
type input "[PERSON_NAME]"
select select "Market Stalls"
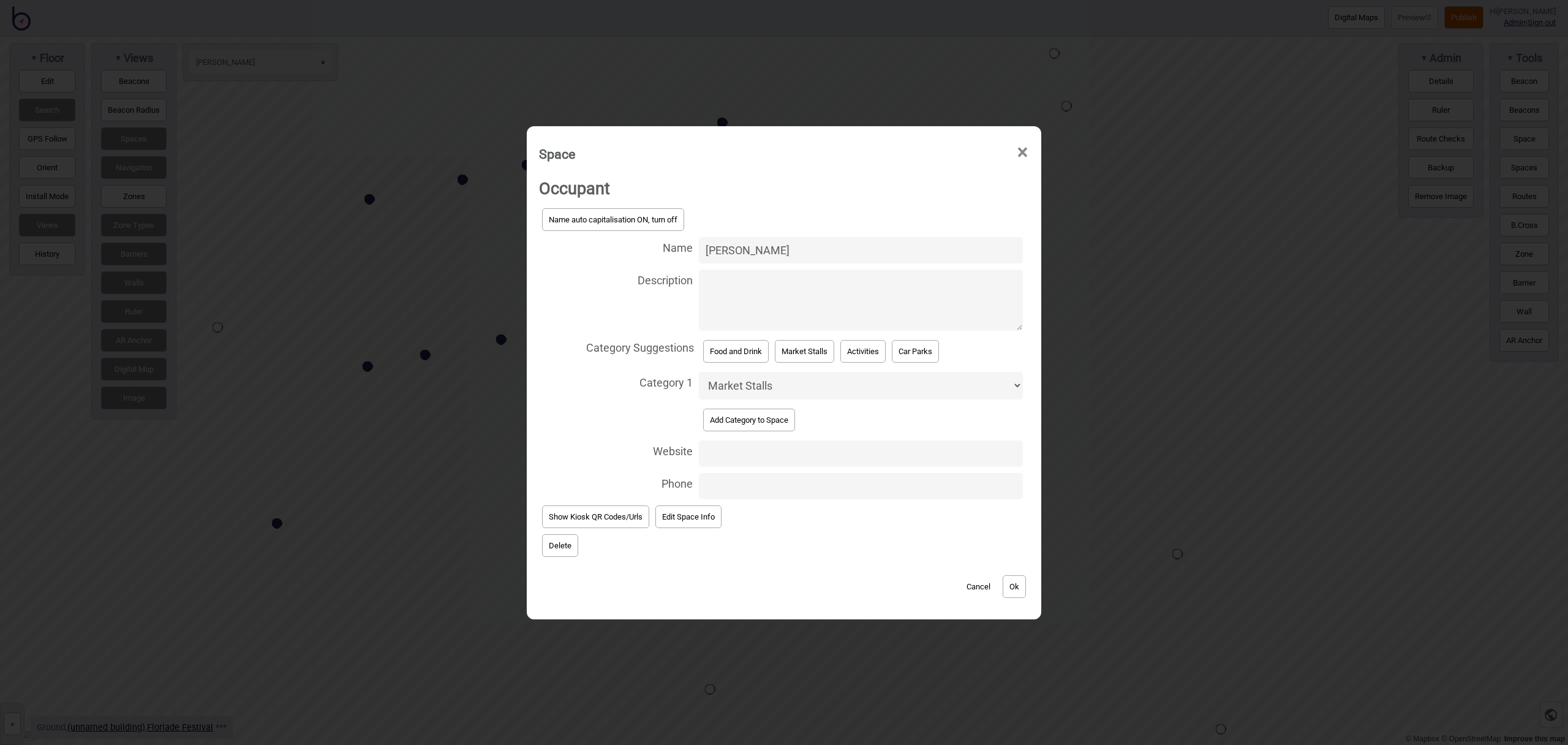
click at [557, 547] on button "Delete" at bounding box center [560, 545] width 36 height 23
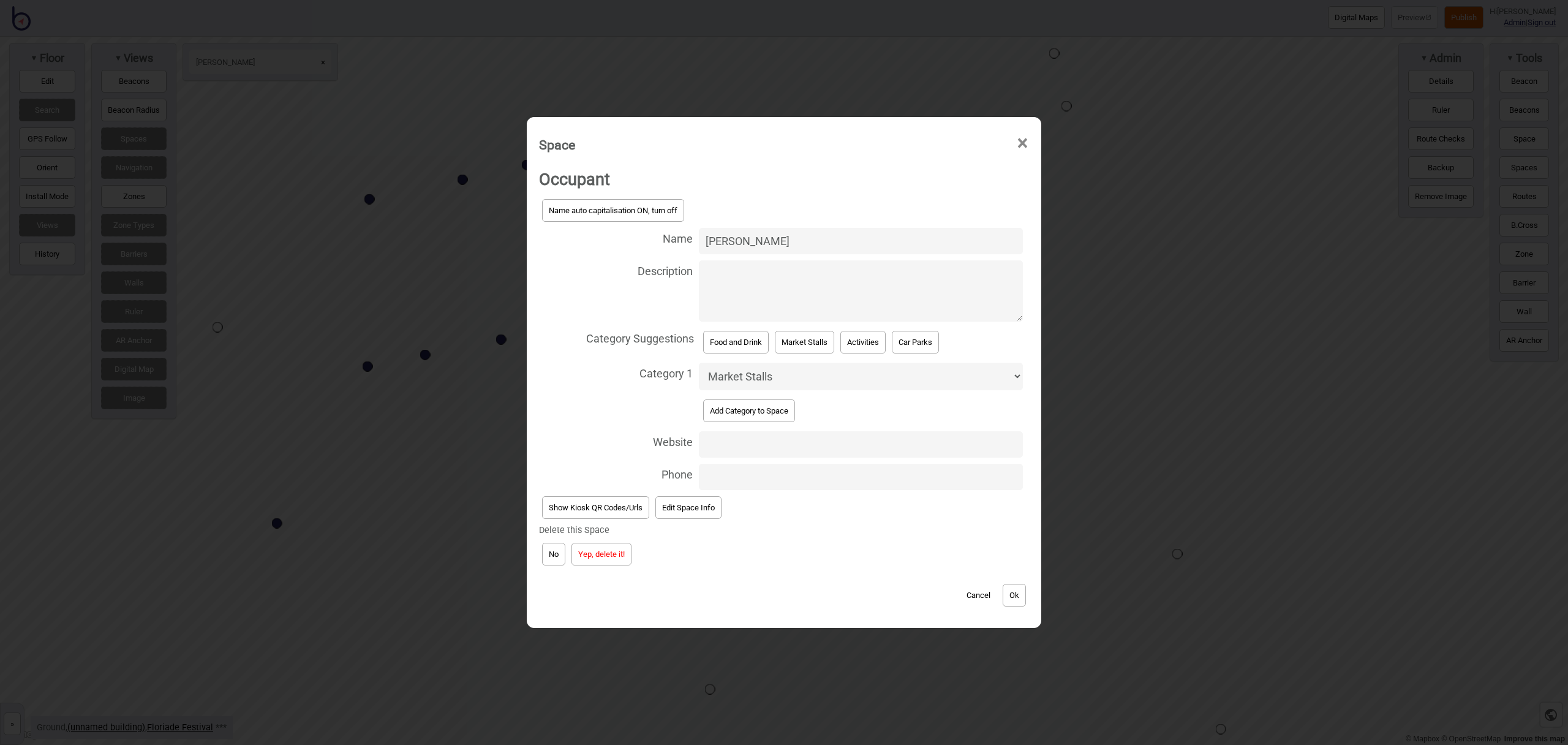
click at [608, 554] on button "Yep, delete it!" at bounding box center [602, 554] width 60 height 23
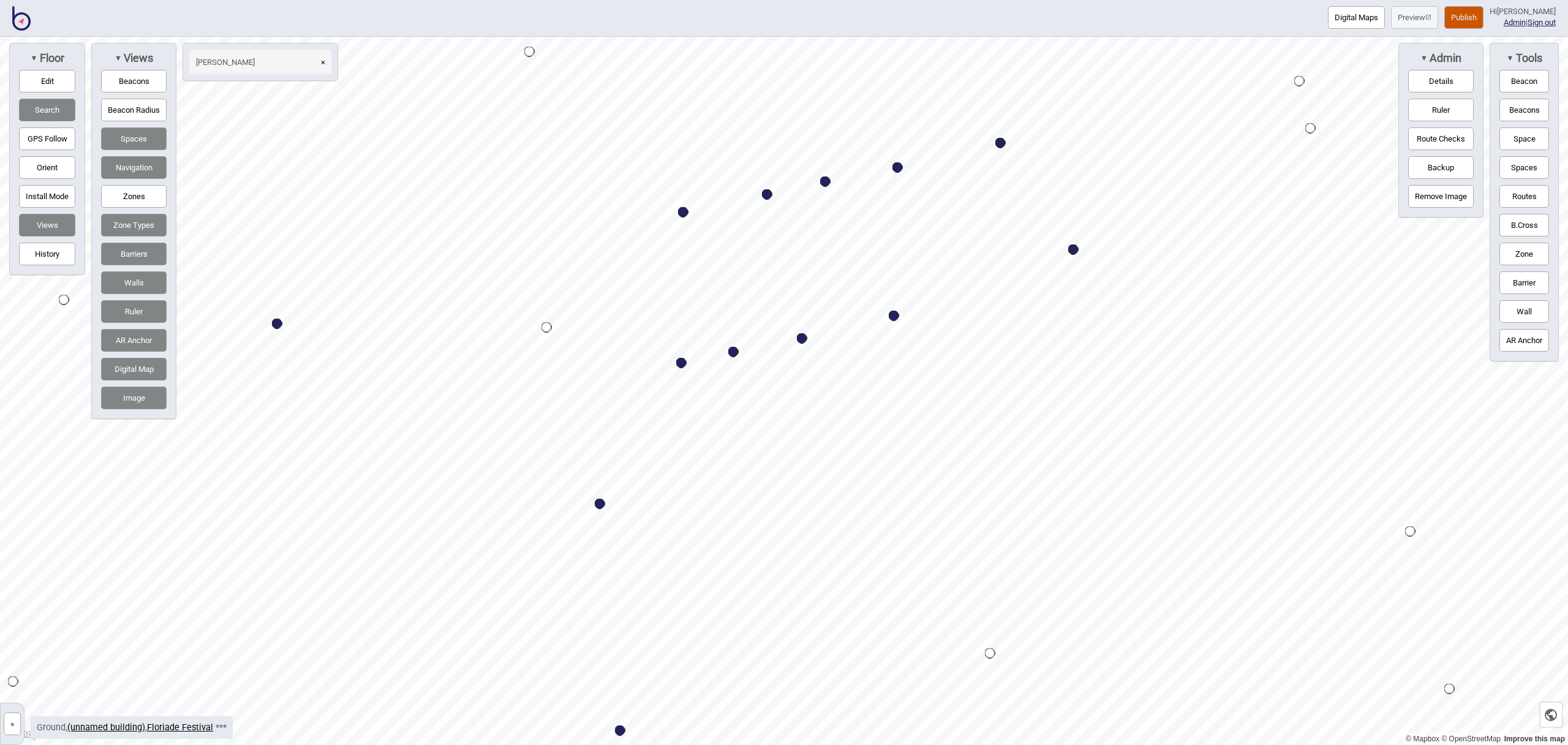
click at [684, 212] on div "Map marker" at bounding box center [684, 213] width 11 height 11
select select "Market Stalls"
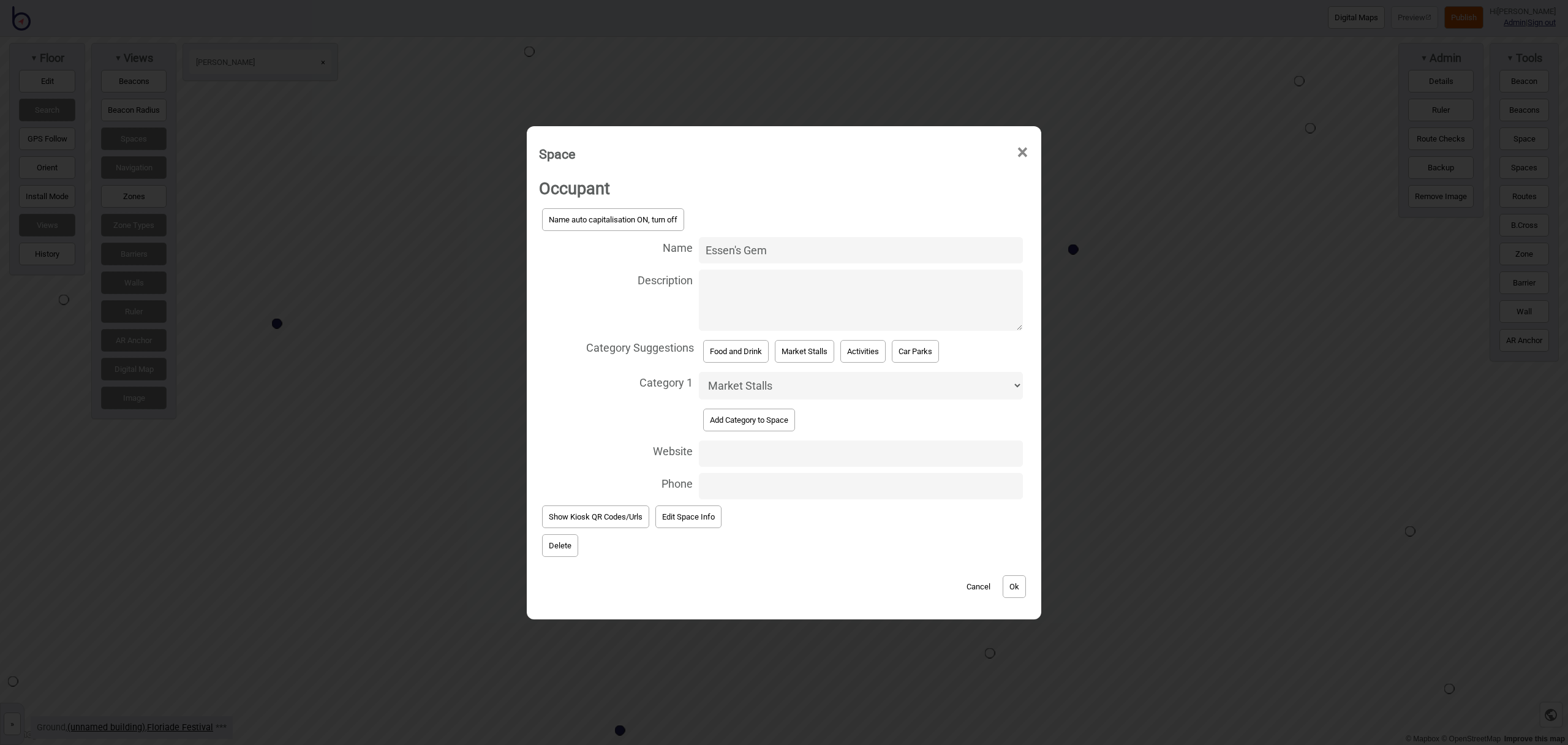
drag, startPoint x: 778, startPoint y: 247, endPoint x: 681, endPoint y: 246, distance: 97.0
click at [681, 246] on label "Name Essen's Gem" at bounding box center [784, 250] width 490 height 32
type input "Baiyun"
click at [1021, 591] on button "Ok" at bounding box center [1014, 586] width 23 height 23
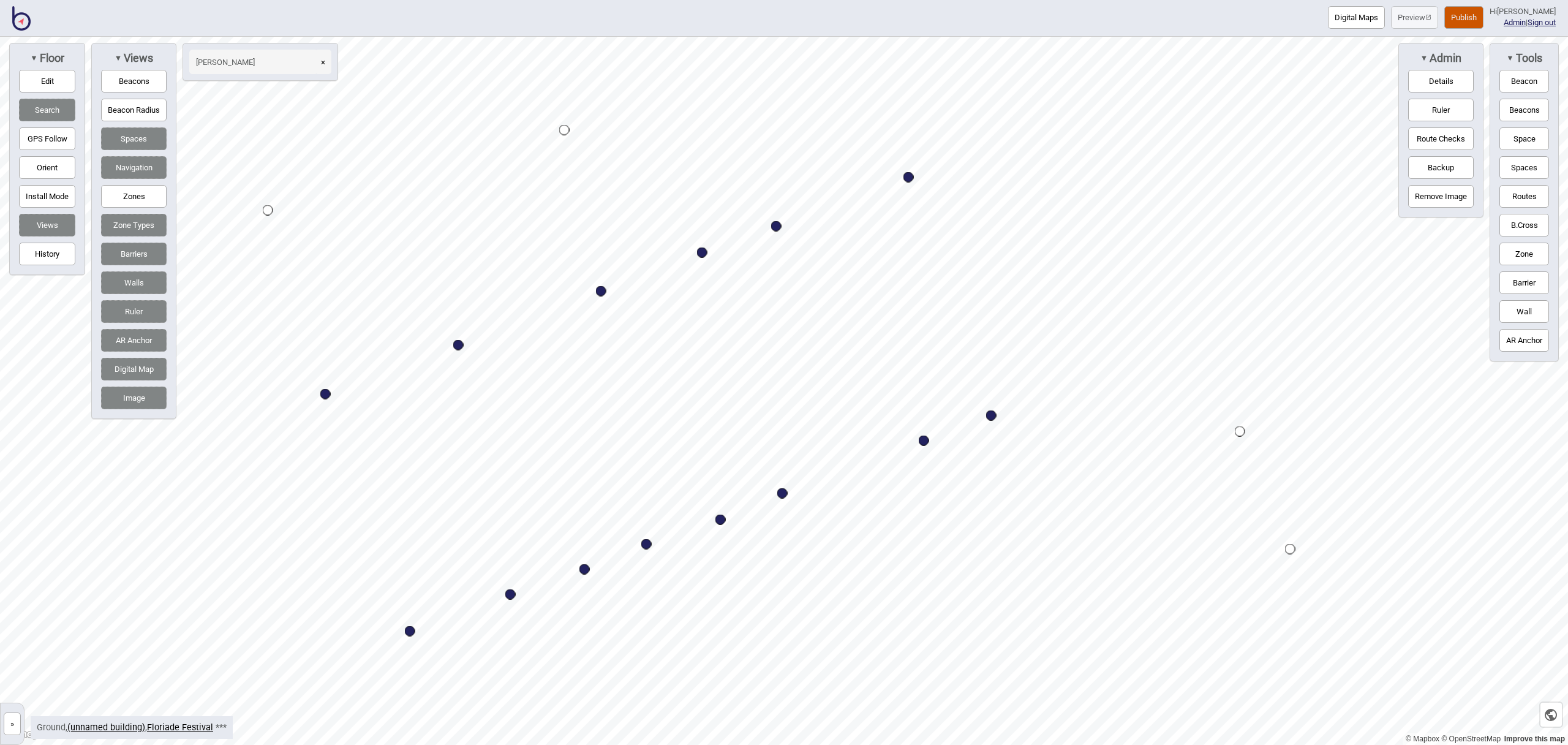
click at [1517, 142] on button "Space" at bounding box center [1524, 138] width 50 height 23
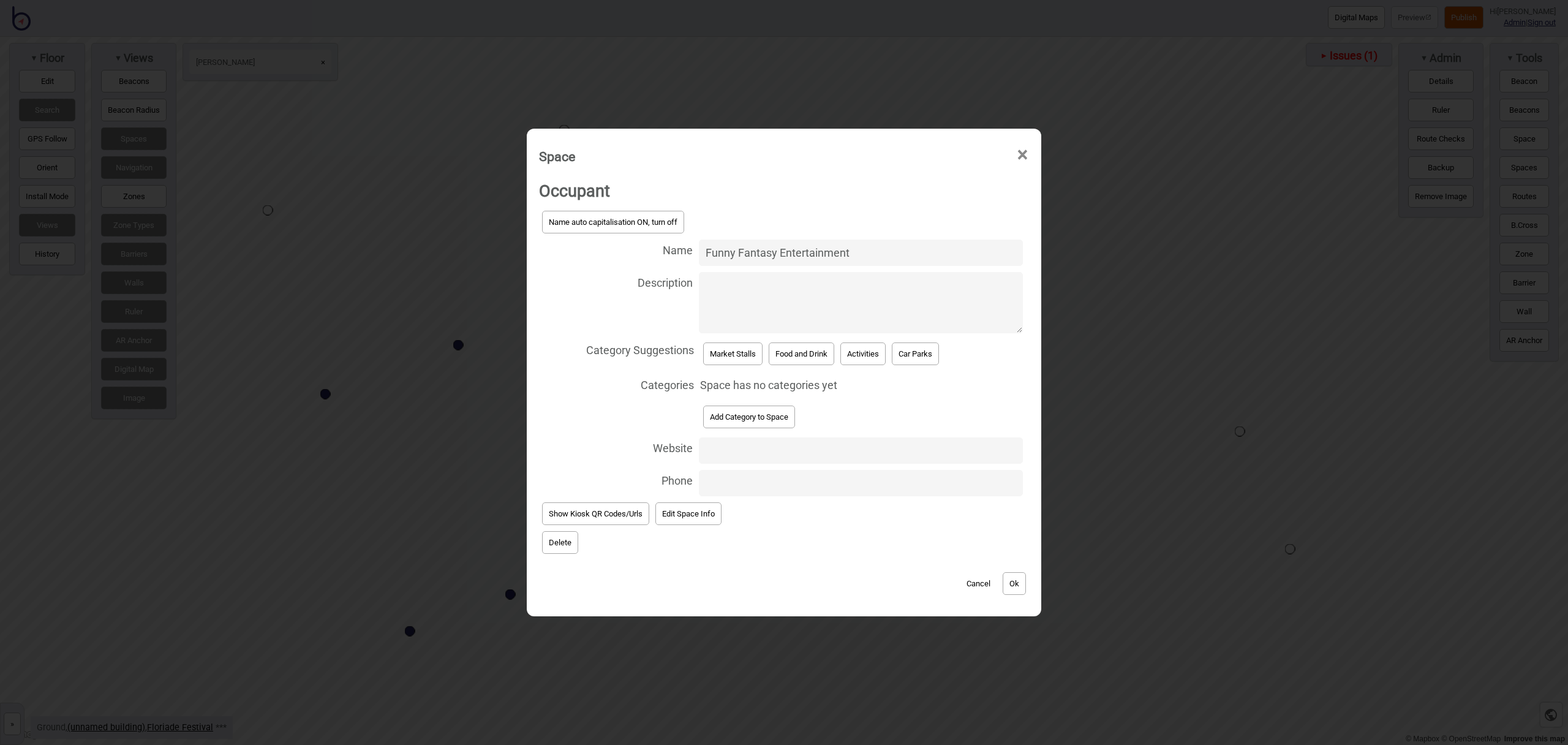
type input "Funny Fantasy Entertainment"
click at [721, 343] on button "Market Stalls" at bounding box center [733, 353] width 59 height 23
select select "Market Stalls"
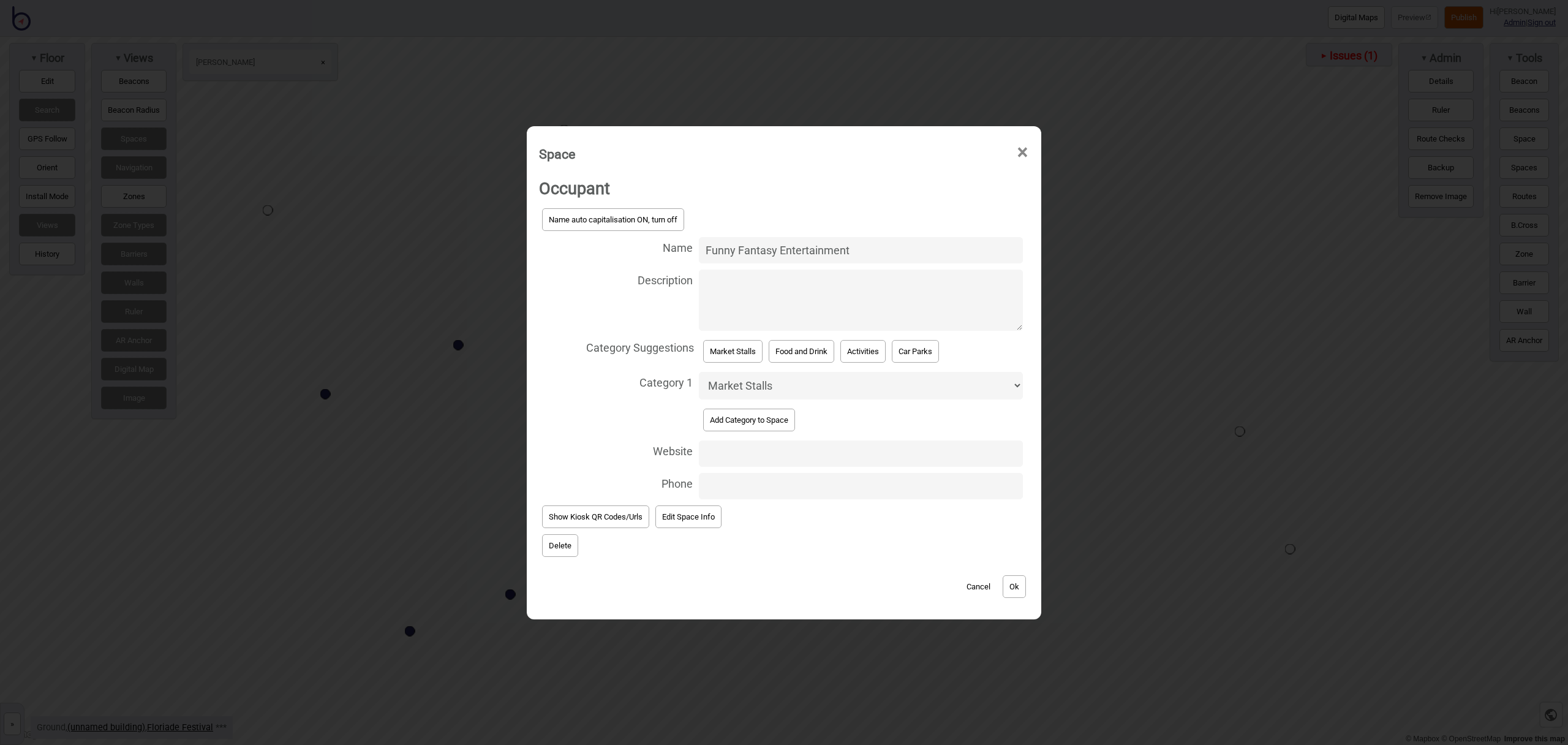
click at [1017, 586] on button "Ok" at bounding box center [1014, 586] width 23 height 23
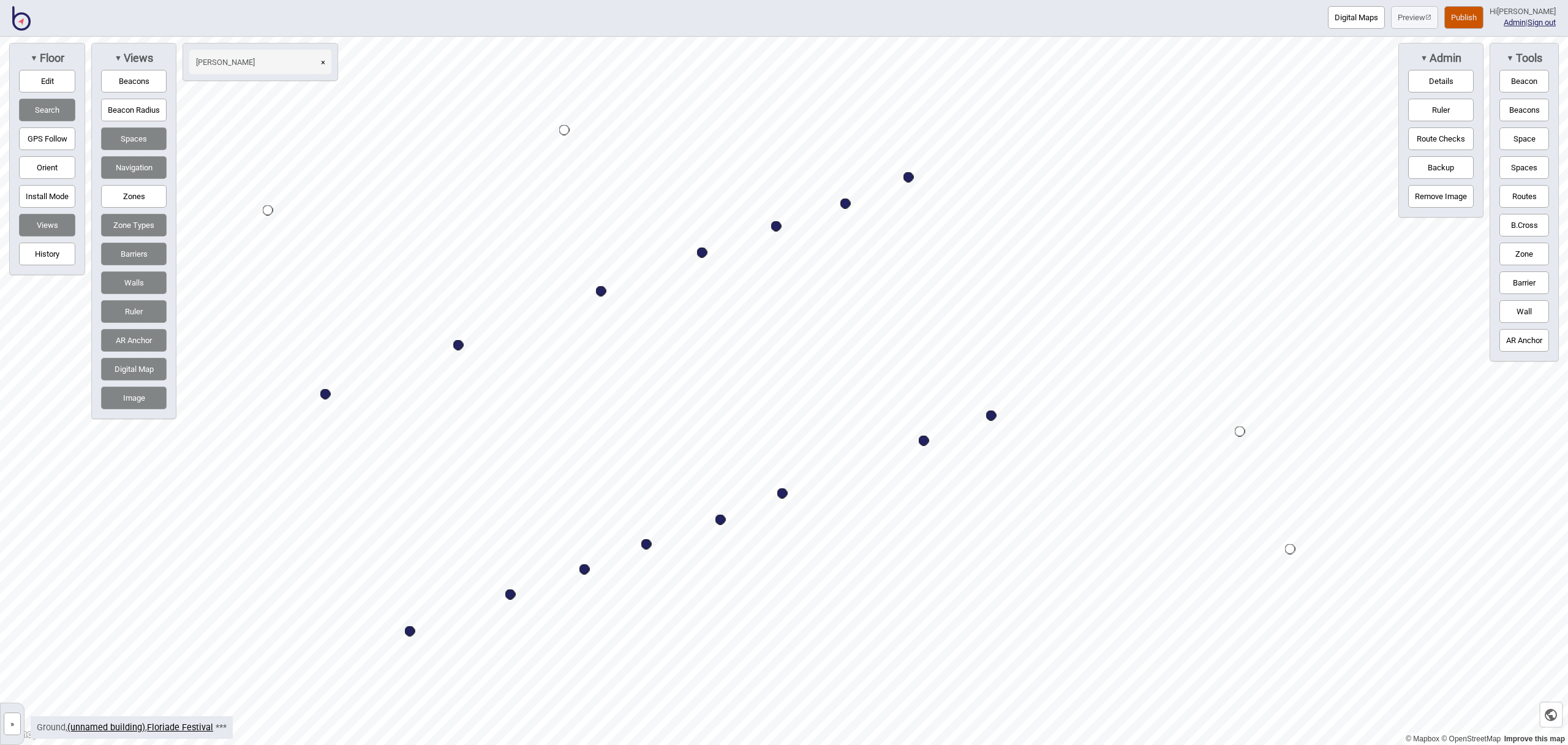
click at [321, 59] on button "×" at bounding box center [323, 61] width 16 height 24
click at [315, 50] on button "×" at bounding box center [323, 61] width 16 height 24
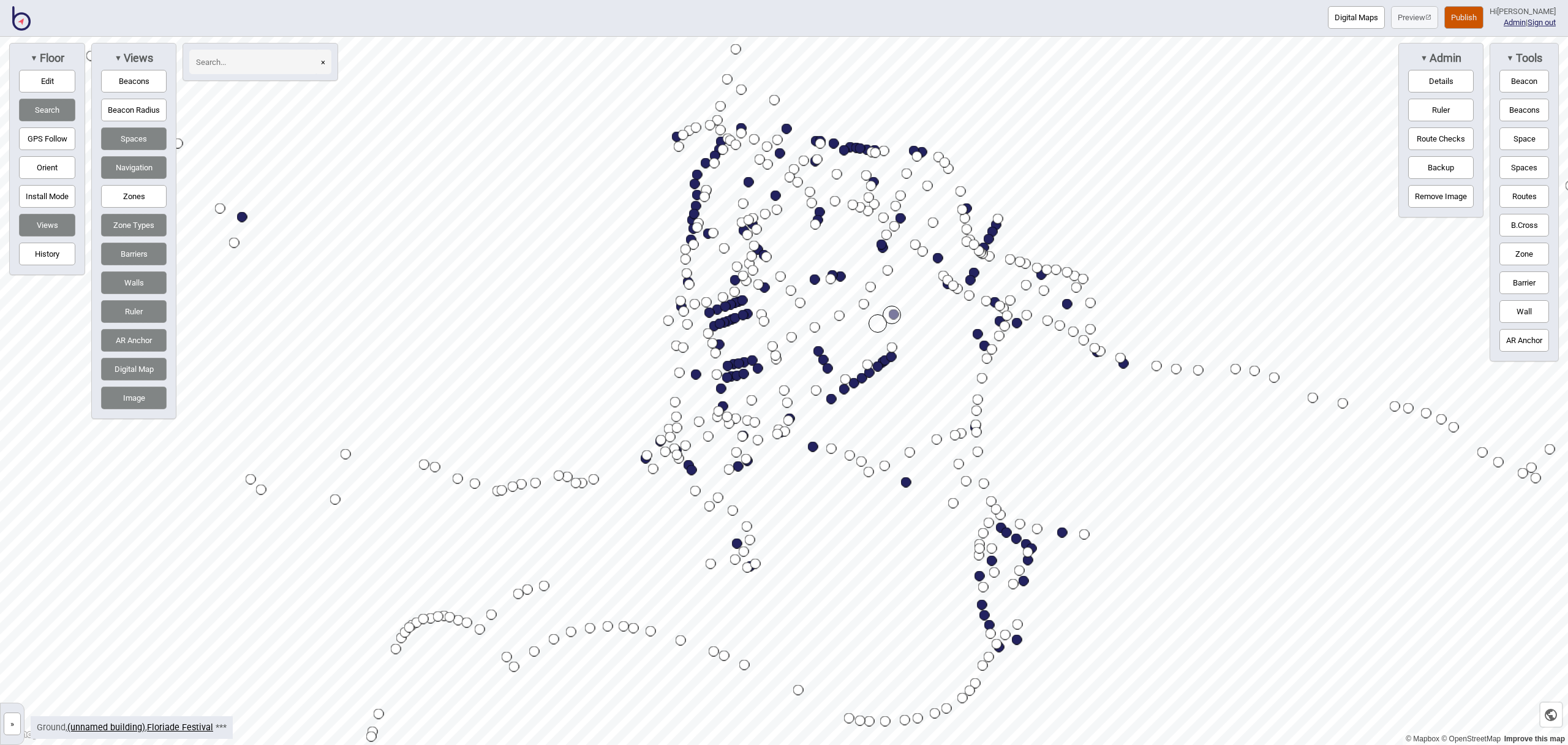
click at [248, 59] on input at bounding box center [253, 61] width 129 height 24
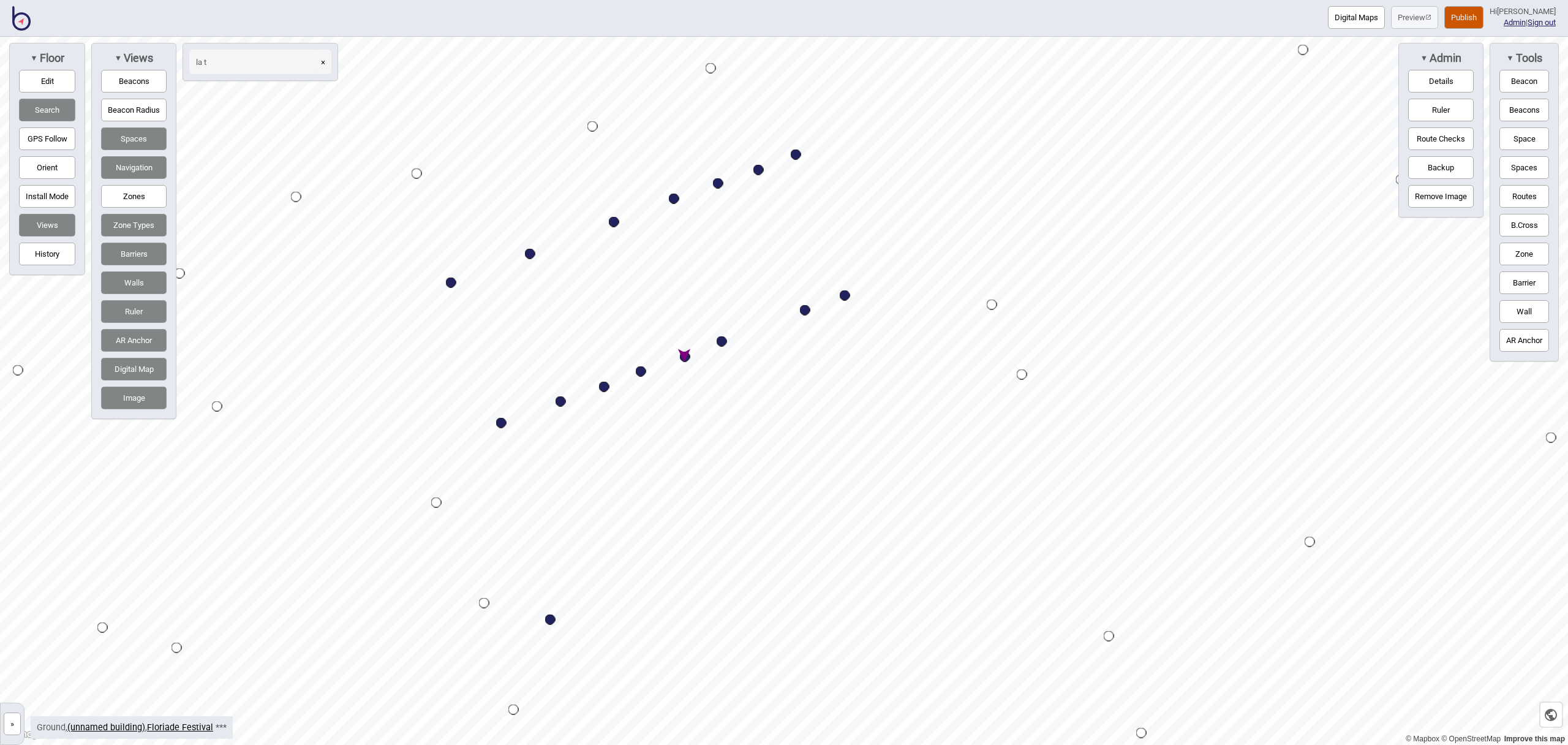
click at [685, 357] on div "Map marker" at bounding box center [685, 357] width 11 height 11
type input "la t"
select select "Market Stalls"
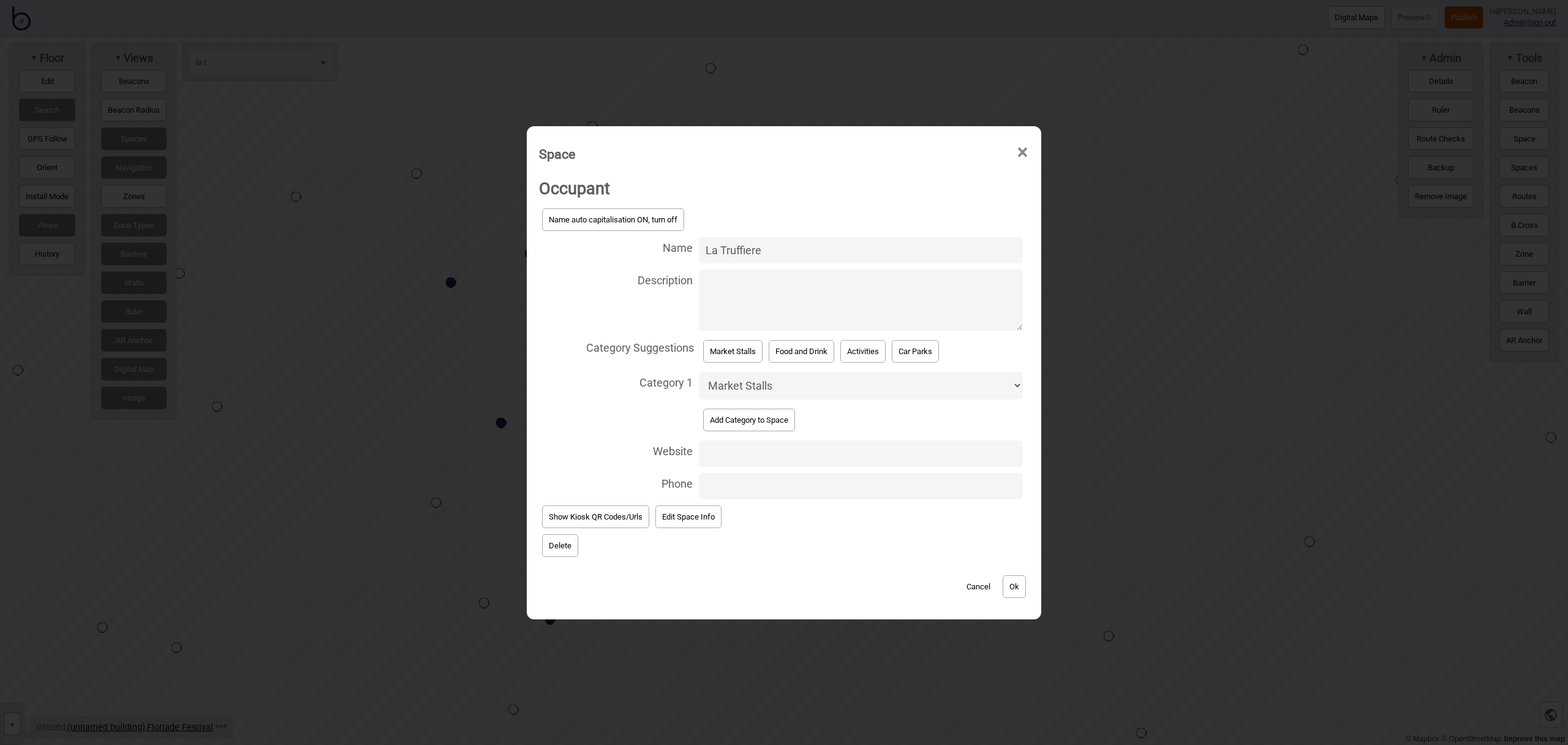
click at [571, 549] on button "Delete" at bounding box center [560, 545] width 36 height 23
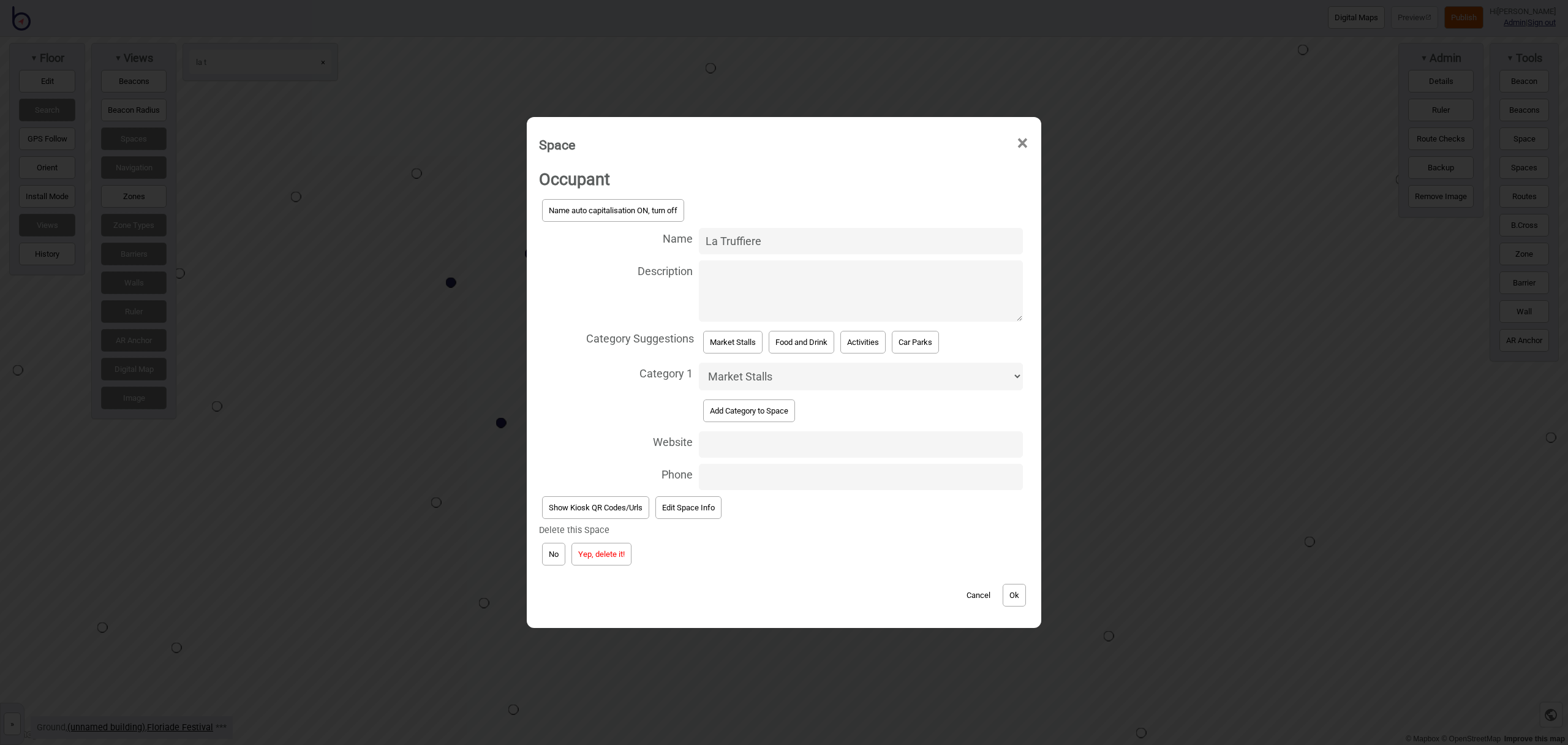
click at [603, 552] on button "Yep, delete it!" at bounding box center [602, 554] width 60 height 23
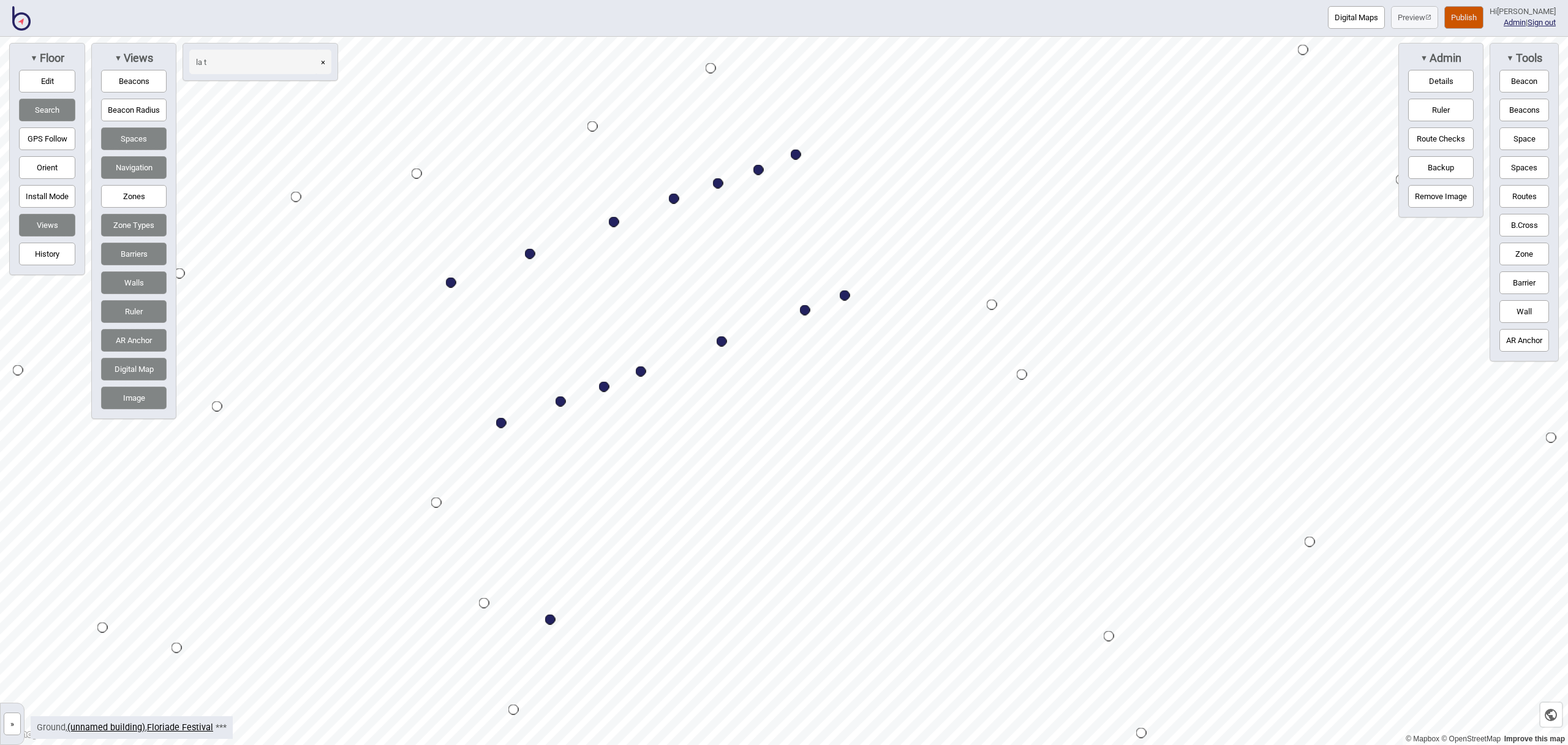
drag, startPoint x: 1536, startPoint y: 138, endPoint x: 1415, endPoint y: 151, distance: 121.7
click at [1536, 138] on button "Space" at bounding box center [1524, 138] width 50 height 23
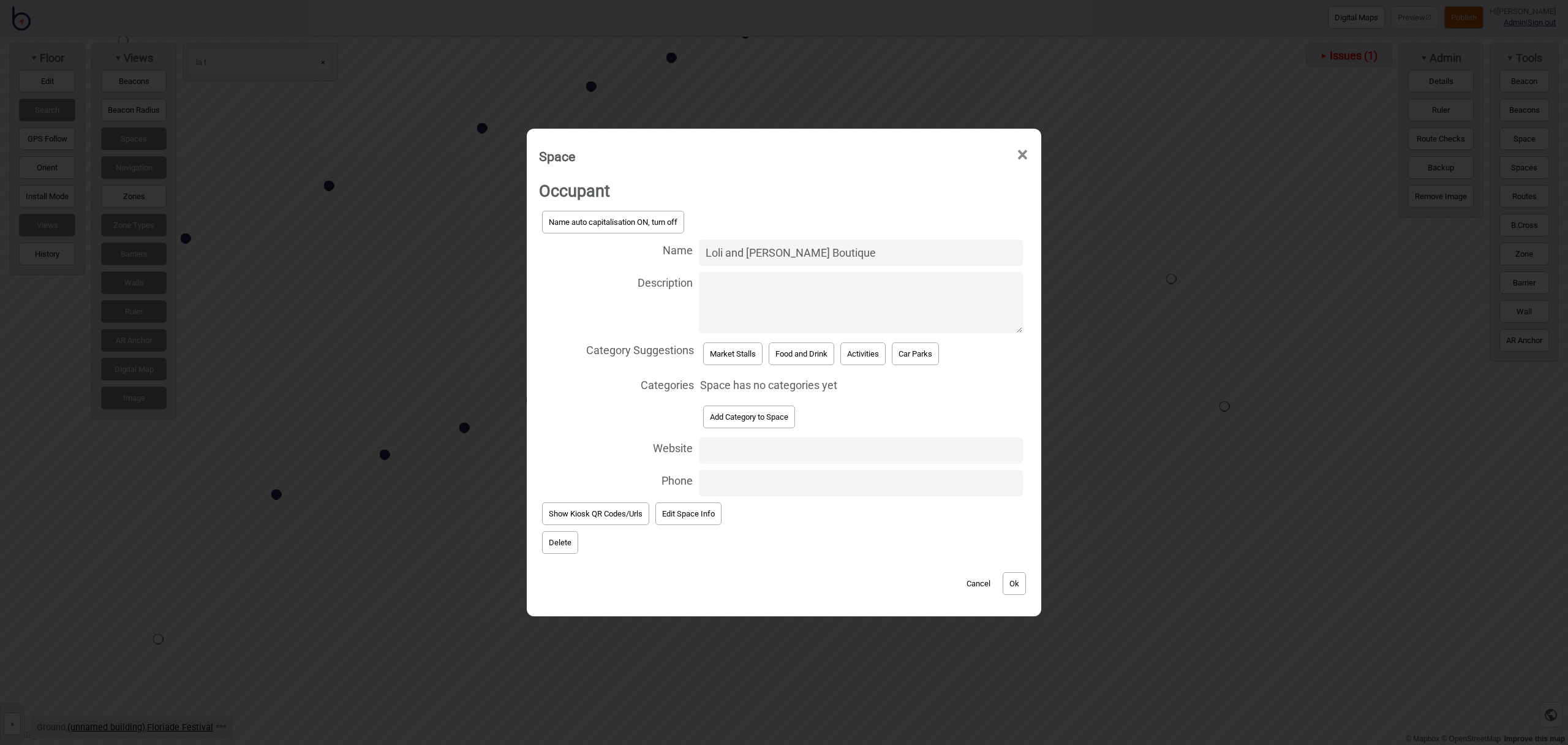
type input "Loli and Loor Boutique"
click at [714, 353] on button "Market Stalls" at bounding box center [733, 353] width 59 height 23
select select "Market Stalls"
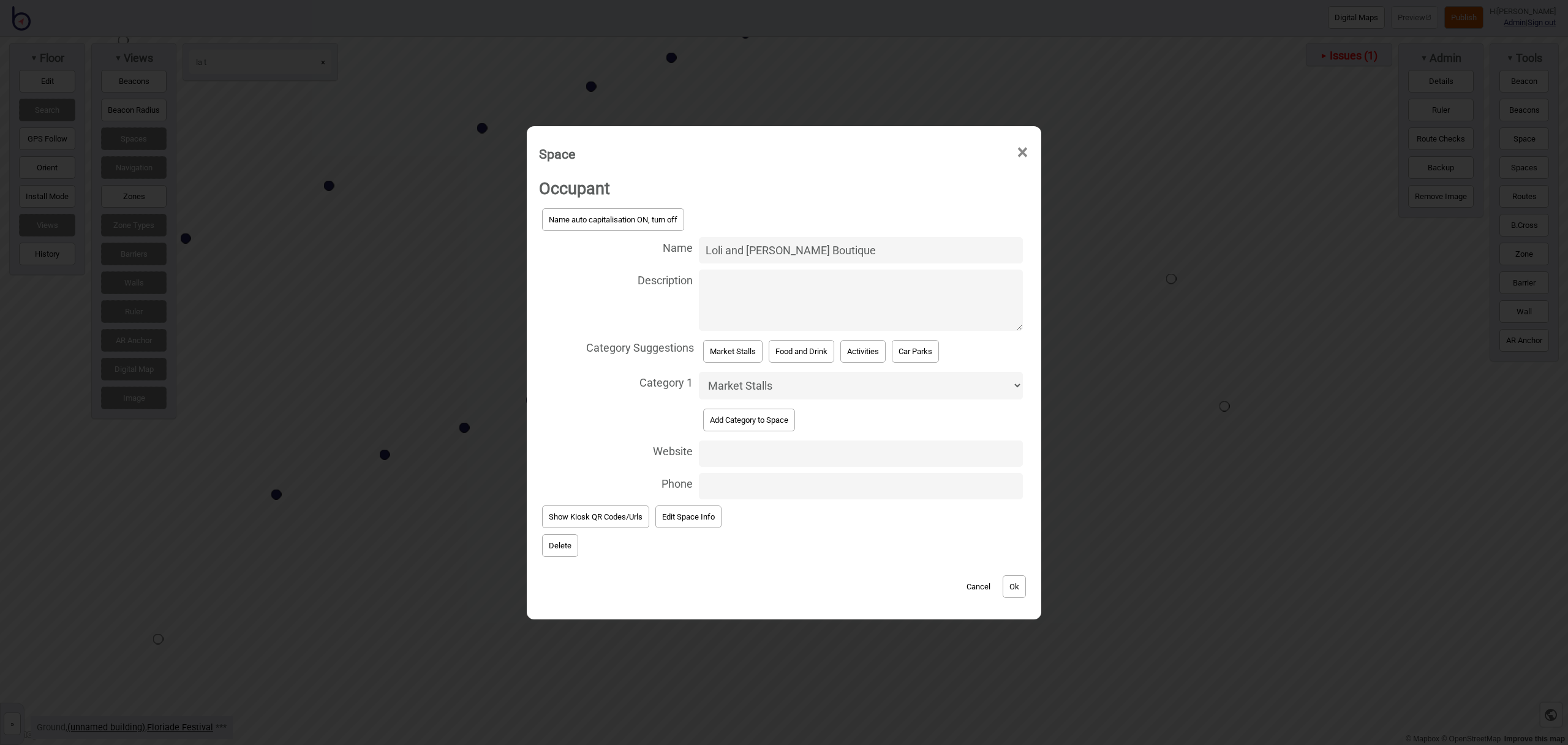
click at [1012, 577] on button "Ok" at bounding box center [1014, 586] width 23 height 23
